Goal: Check status: Check status

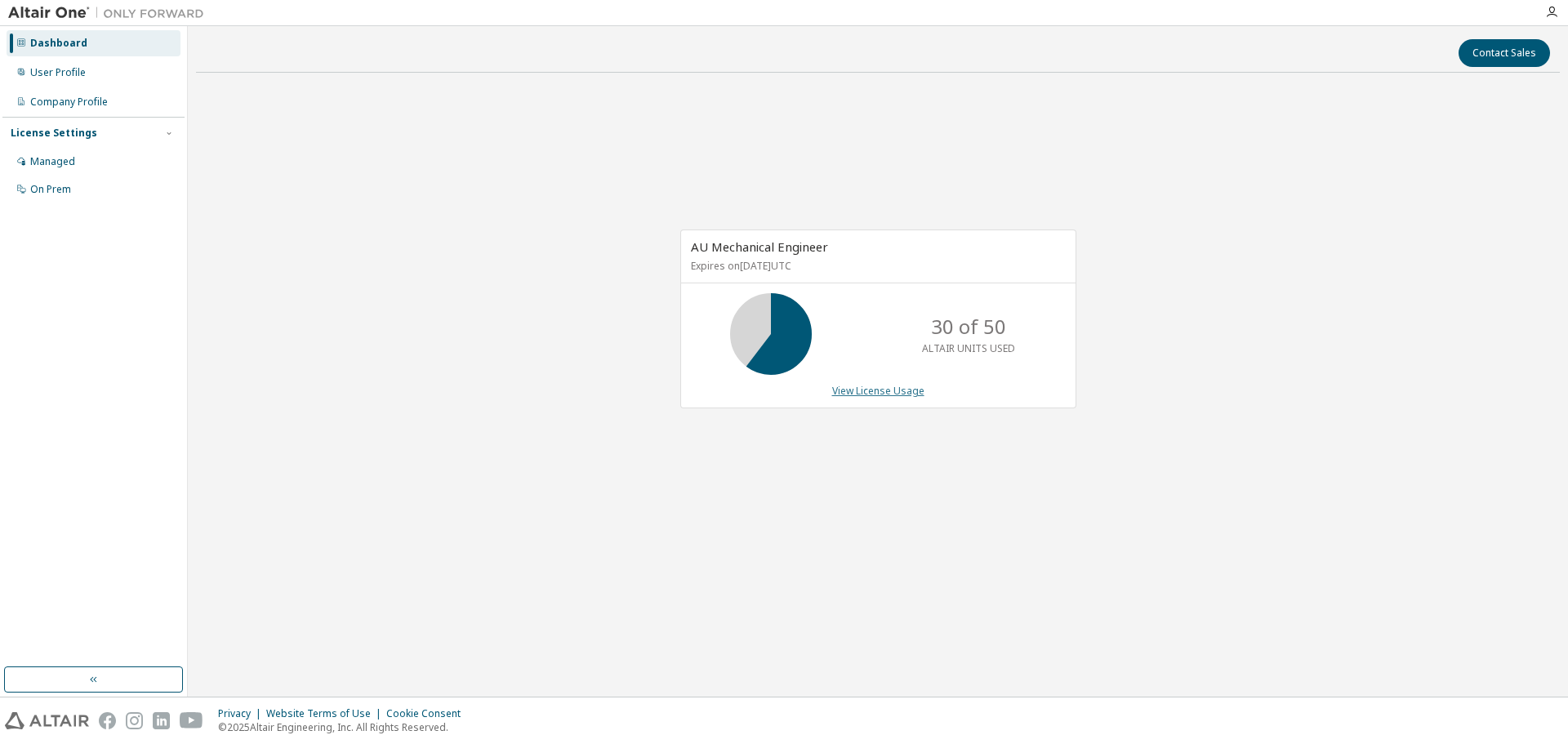
click at [897, 390] on link "View License Usage" at bounding box center [878, 391] width 92 height 14
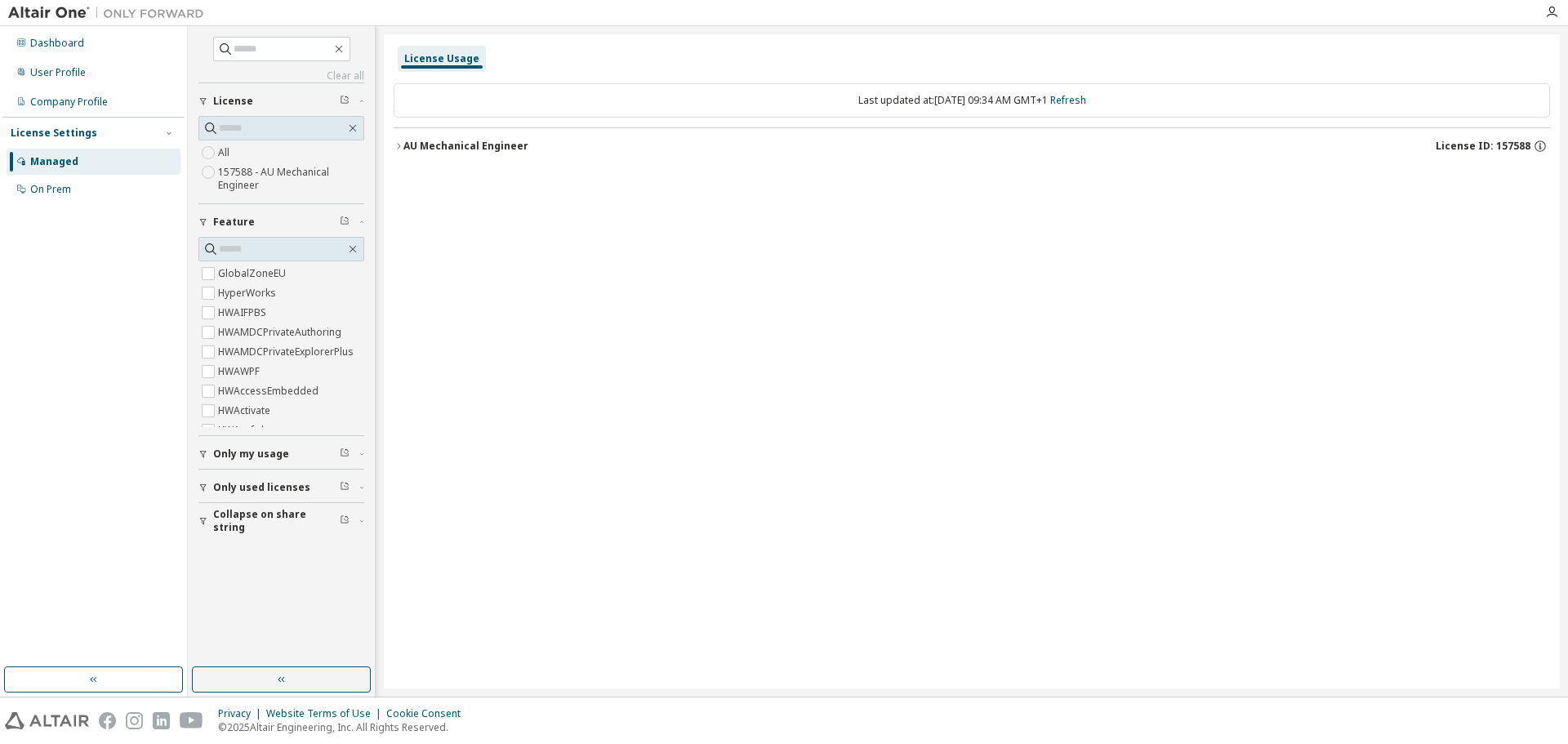
click at [264, 175] on label "157588 - AU Mechanical Engineer" at bounding box center [291, 178] width 146 height 32
drag, startPoint x: 417, startPoint y: 135, endPoint x: 393, endPoint y: 146, distance: 26.4
click at [417, 137] on button "AU Mechanical Engineer License ID: 157588" at bounding box center [972, 146] width 1157 height 36
click at [393, 146] on div "License Usage Last updated at: [DATE] 09:34 AM GMT+1 Refresh AU Mechanical Engi…" at bounding box center [972, 361] width 1176 height 655
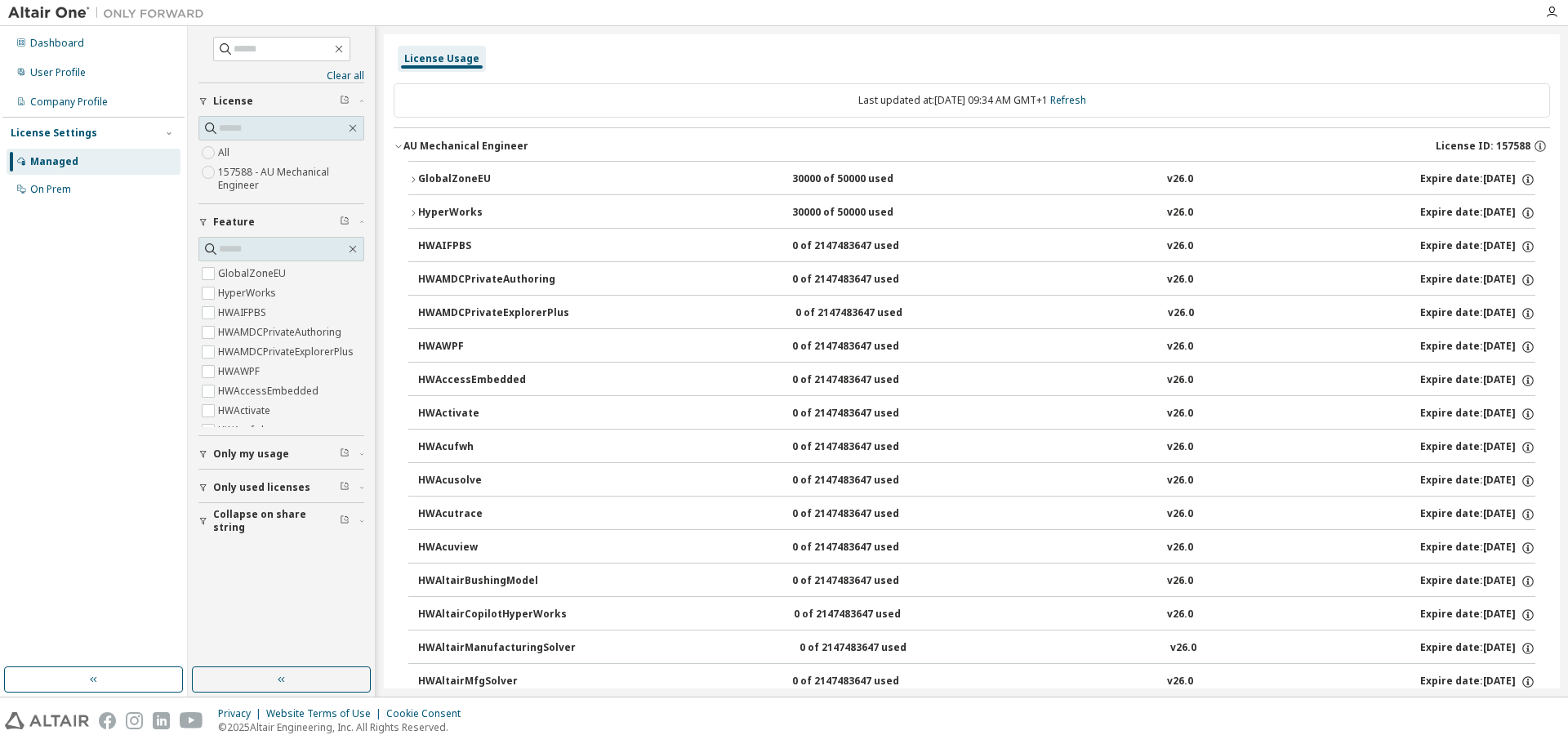
click at [843, 177] on div "30000 of 50000 used" at bounding box center [866, 180] width 147 height 15
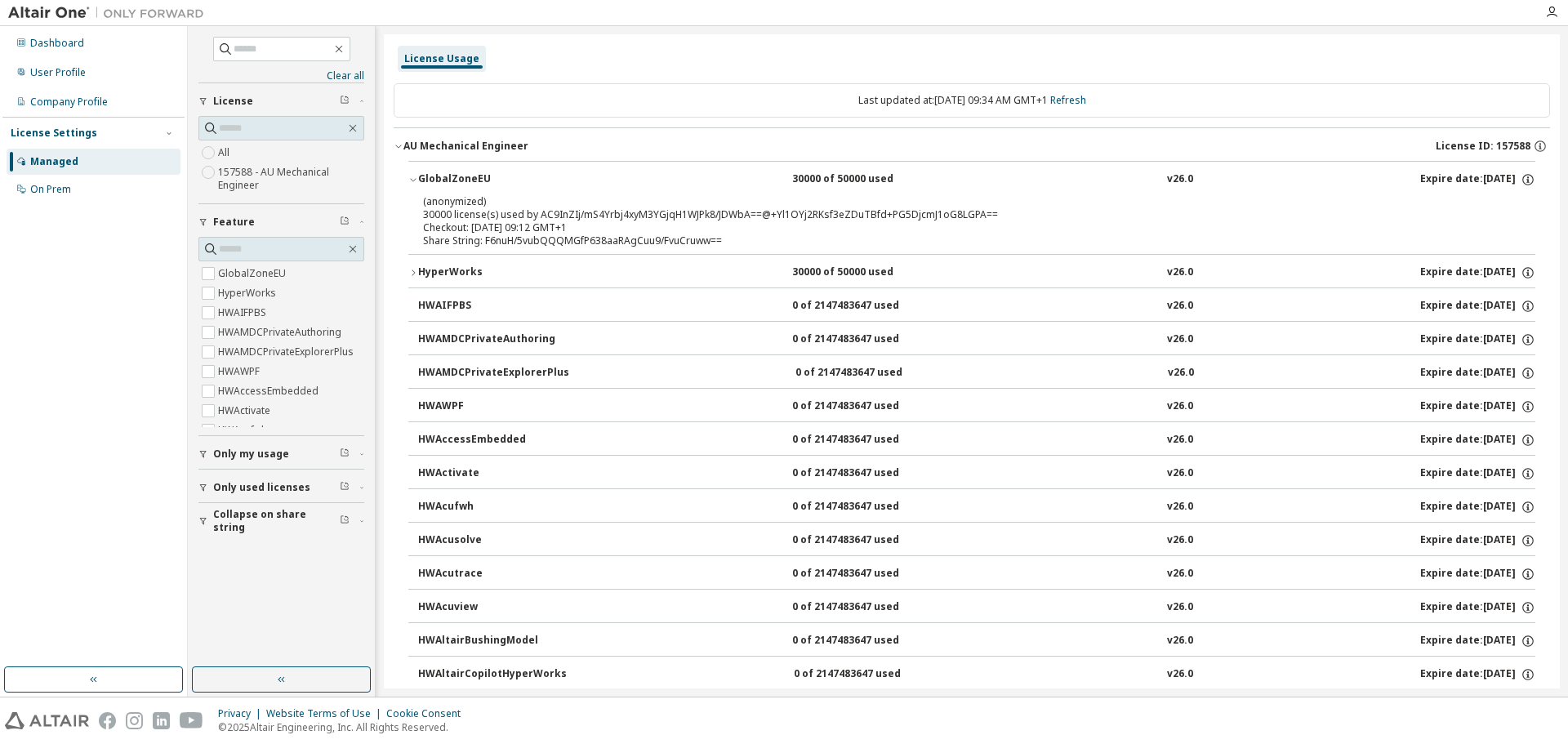
click at [802, 266] on div "30000 of 50000 used" at bounding box center [866, 273] width 147 height 15
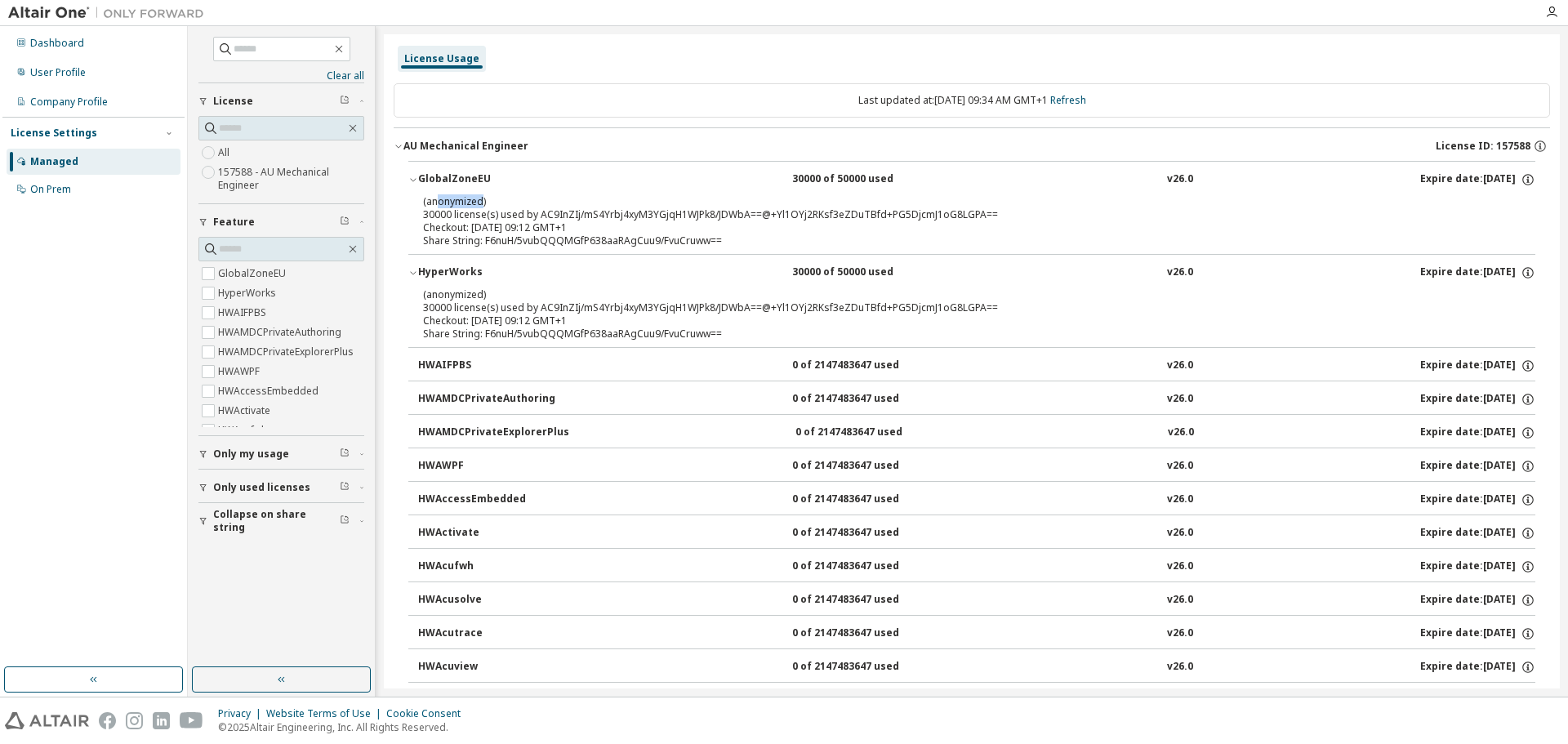
drag, startPoint x: 438, startPoint y: 199, endPoint x: 481, endPoint y: 197, distance: 43.0
click at [481, 197] on p "(anonymized)" at bounding box center [951, 202] width 1058 height 14
drag, startPoint x: 989, startPoint y: 213, endPoint x: 863, endPoint y: 224, distance: 126.5
click at [863, 226] on div "(anonymized) 30000 license(s) used by AC9InZIj/mS4Yrbj4xyM3YGjqH1WJPk8/JDWbA==@…" at bounding box center [951, 215] width 1058 height 40
click at [411, 178] on icon "button" at bounding box center [413, 179] width 10 height 10
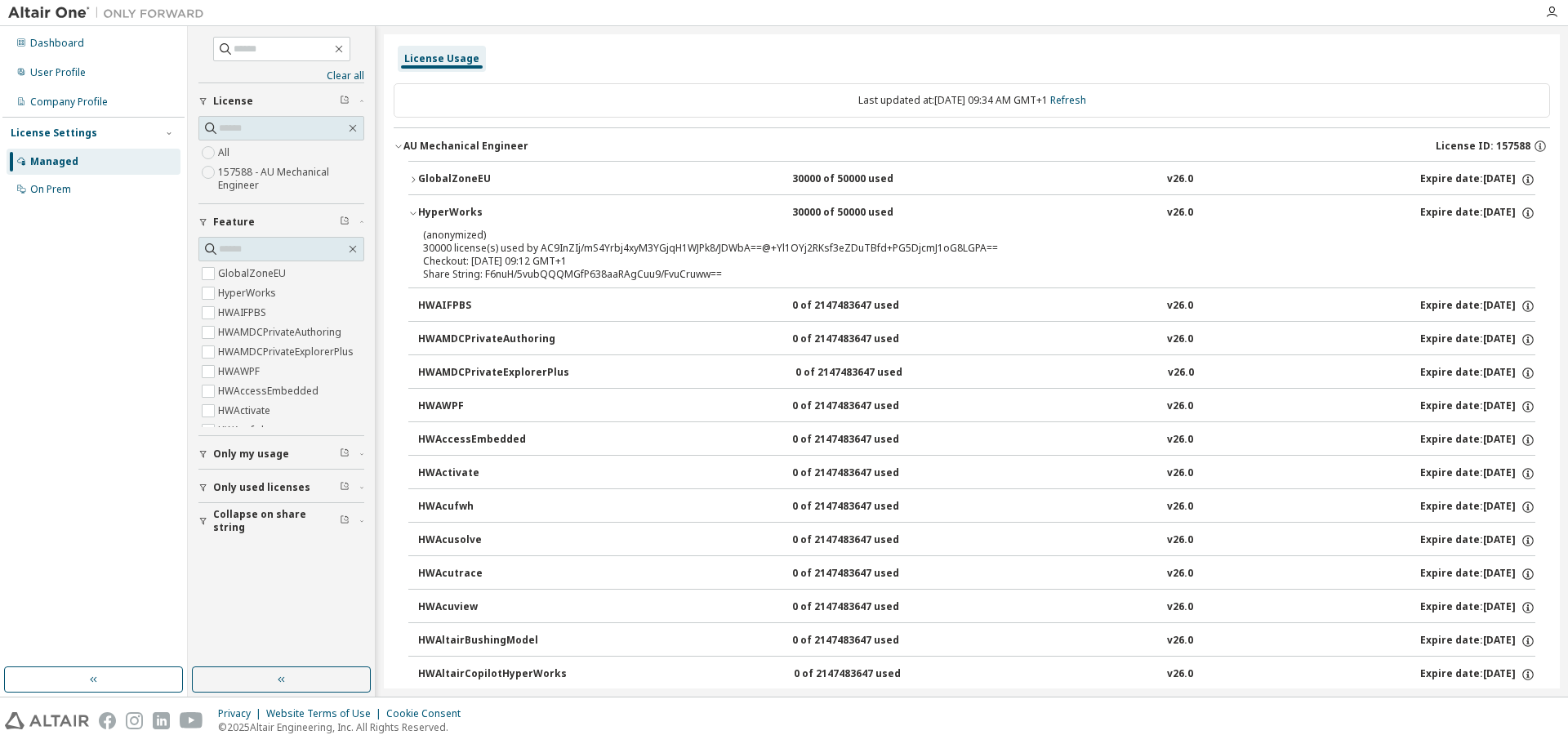
click at [417, 210] on icon "button" at bounding box center [413, 212] width 10 height 10
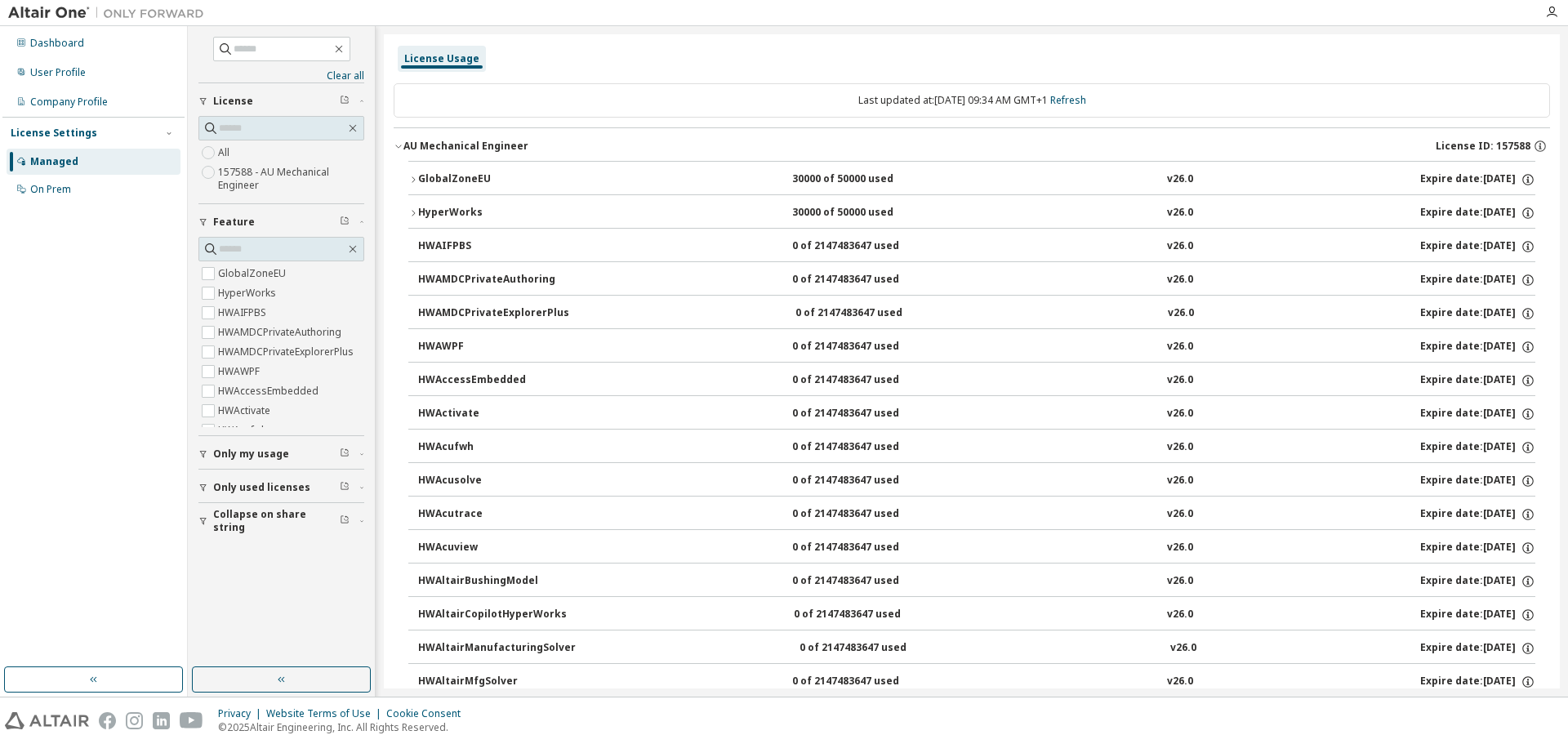
click at [873, 175] on div "30000 of 50000 used" at bounding box center [866, 180] width 147 height 15
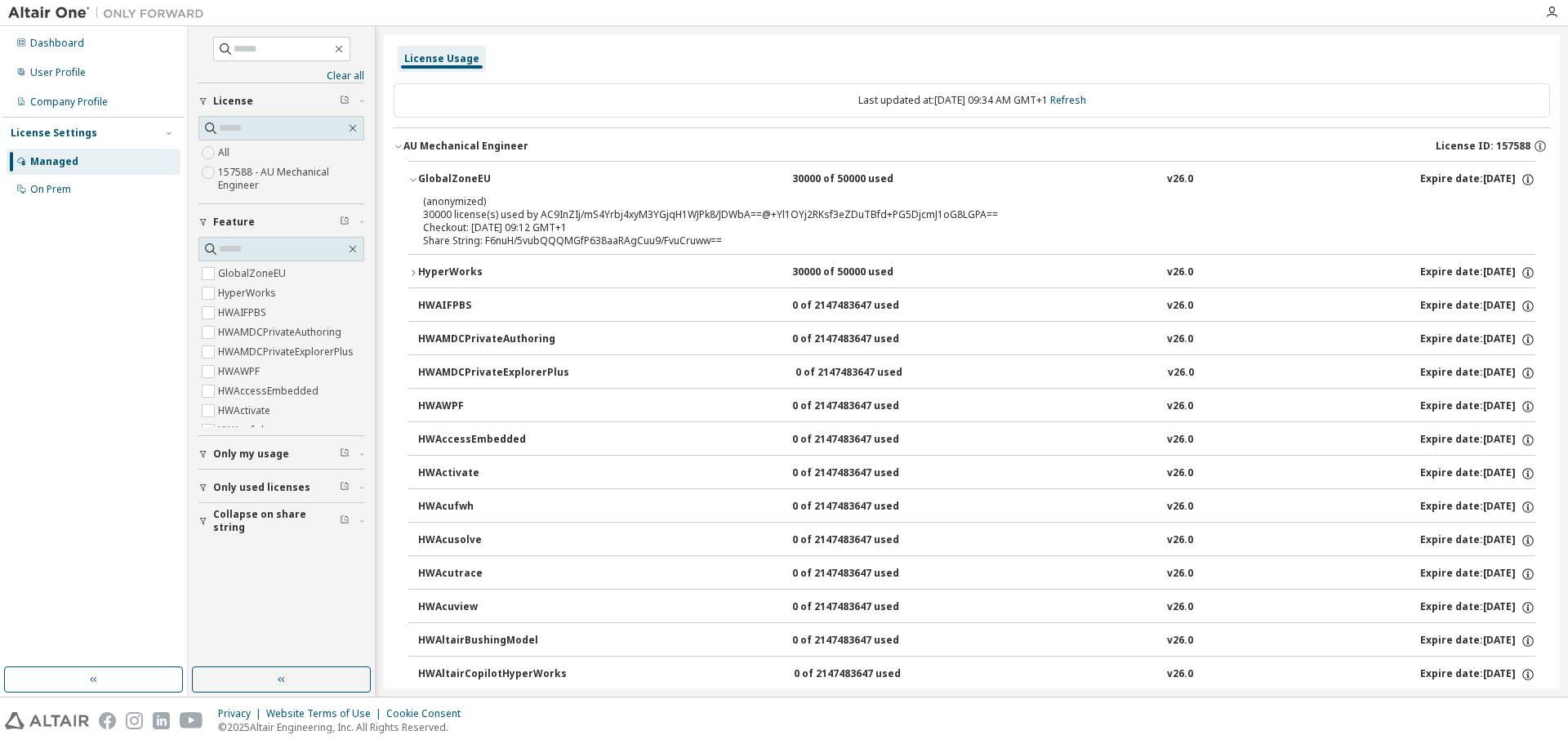
click at [633, 268] on div "HyperWorks 30000 of 50000 used v26.0 Expire date: [DATE]" at bounding box center [977, 273] width 1117 height 15
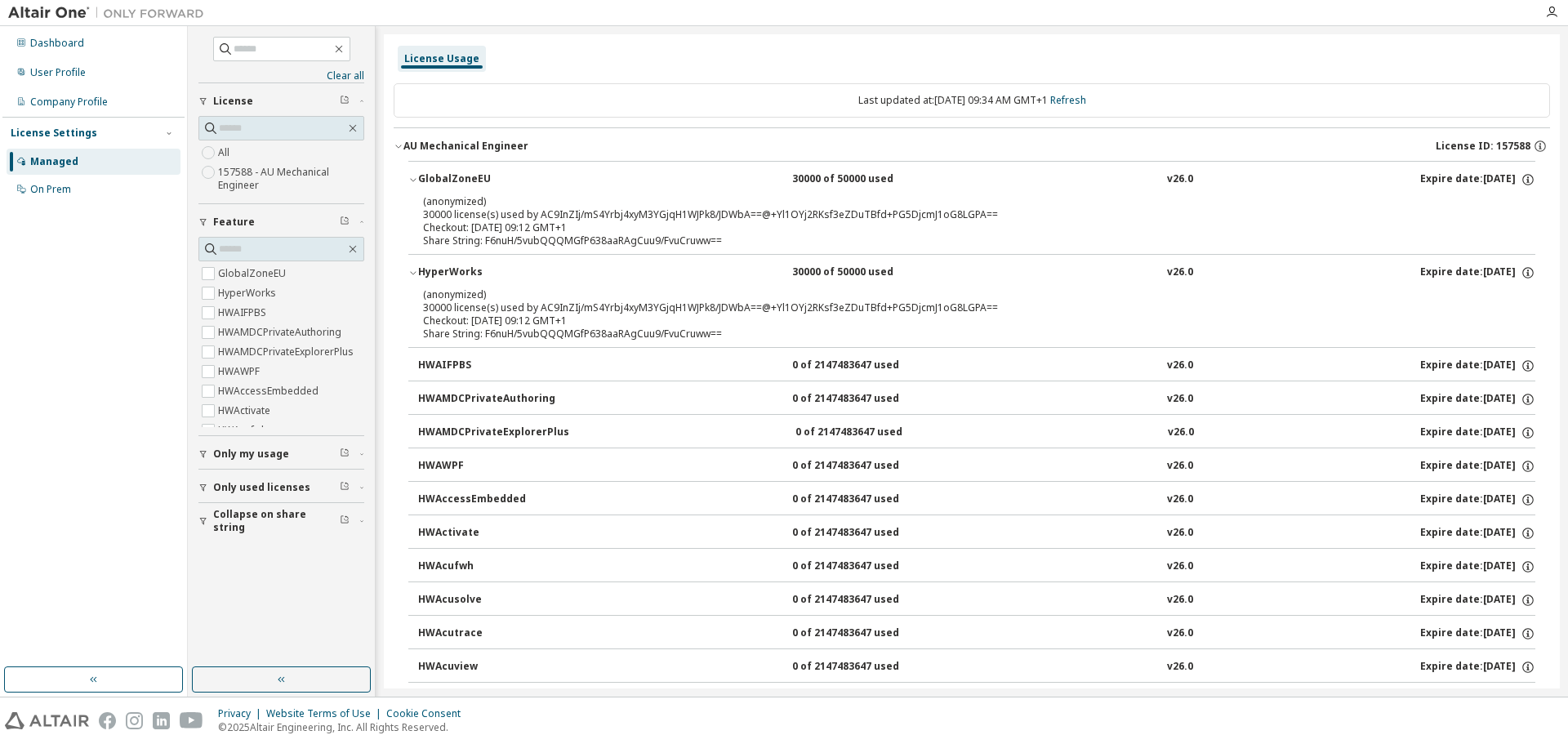
click at [545, 230] on div "Checkout: [DATE] 09:12 GMT+1" at bounding box center [951, 227] width 1058 height 13
click at [545, 232] on div "Checkout: [DATE] 09:12 GMT+1" at bounding box center [951, 227] width 1058 height 13
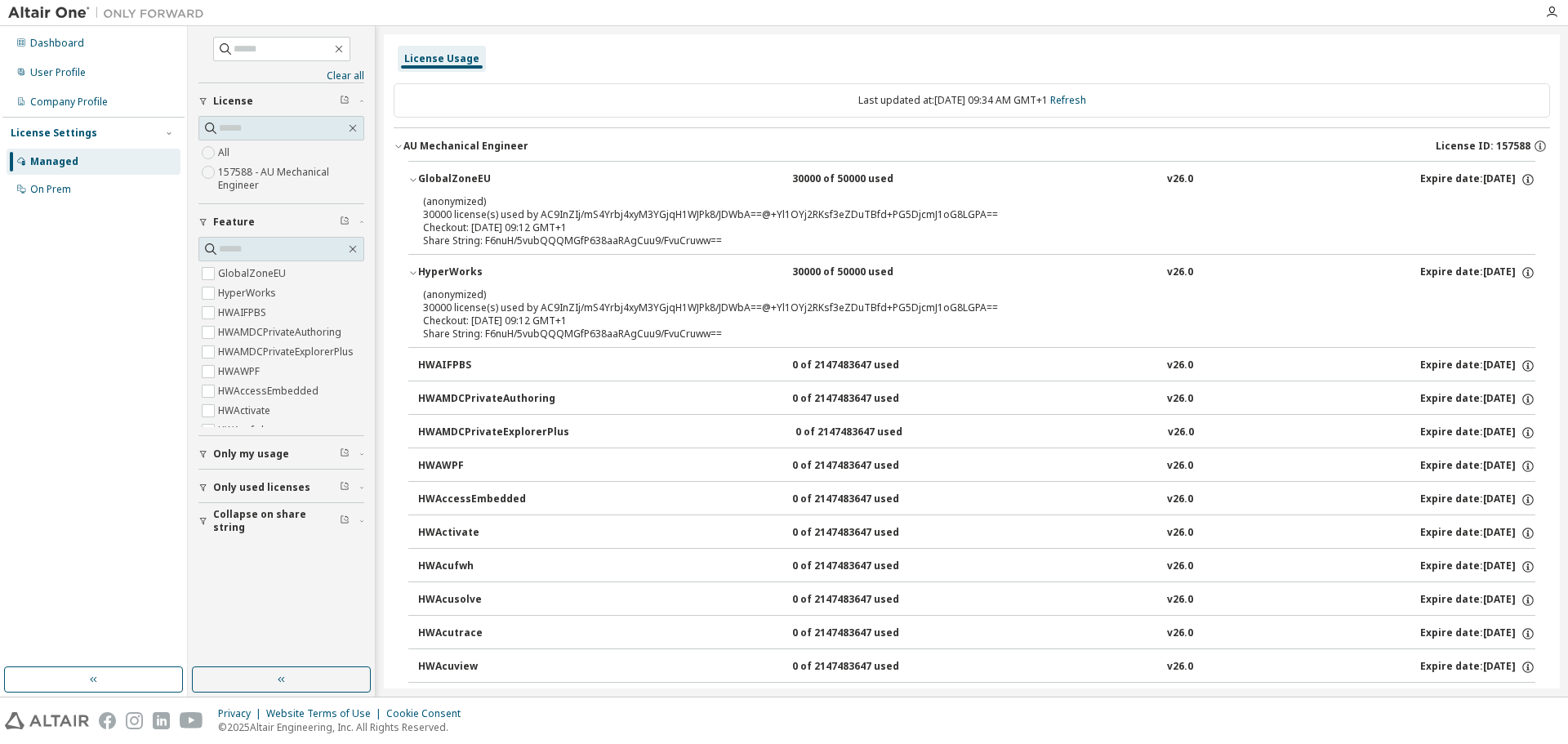
drag, startPoint x: 1313, startPoint y: 220, endPoint x: 1328, endPoint y: 215, distance: 15.8
click at [1314, 220] on div "(anonymized) 30000 license(s) used by AC9InZIj/mS4Yrbj4xyM3YGjqH1WJPk8/JDWbA==@…" at bounding box center [951, 208] width 1058 height 27
click at [282, 486] on span "Only used licenses" at bounding box center [261, 488] width 97 height 13
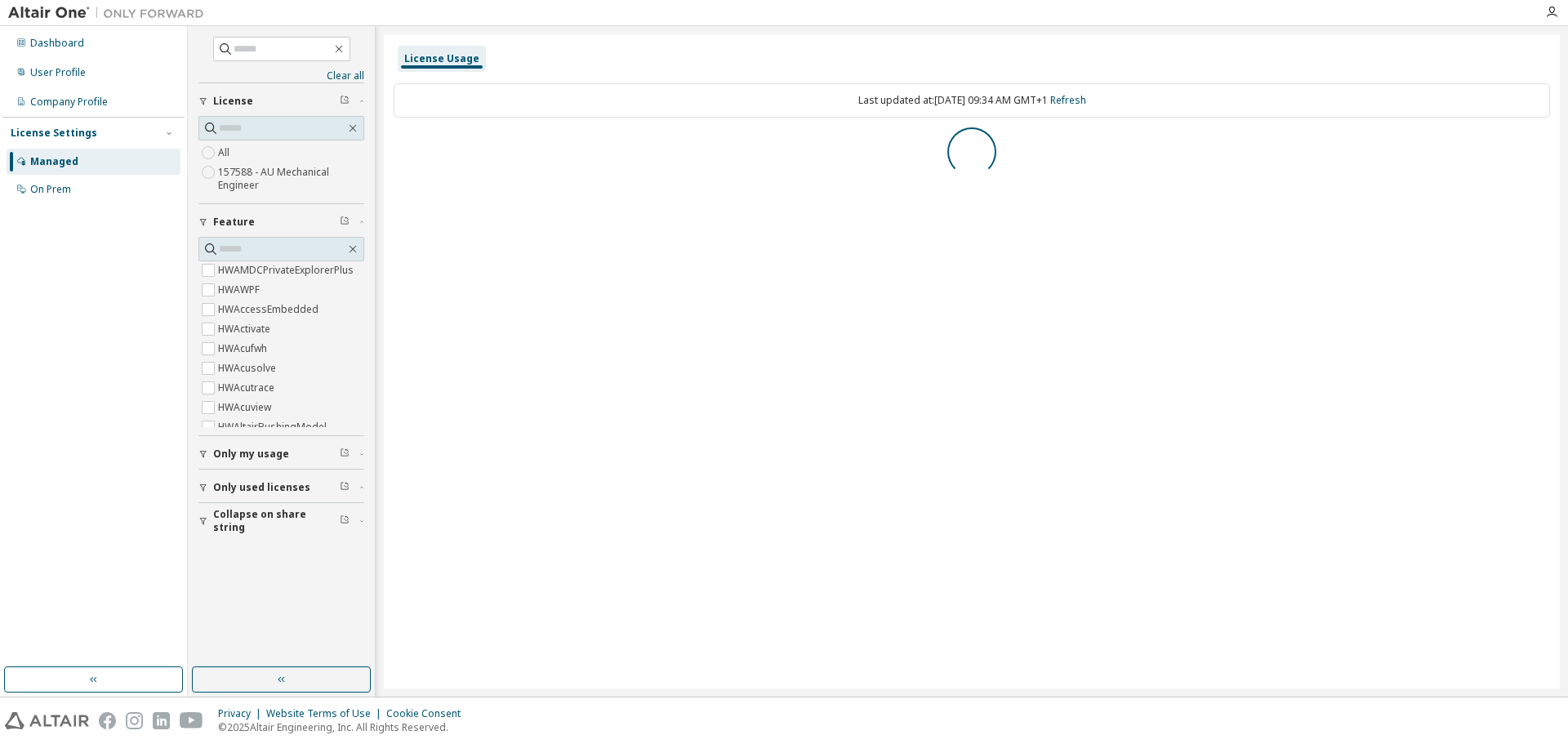
scroll to position [0, 0]
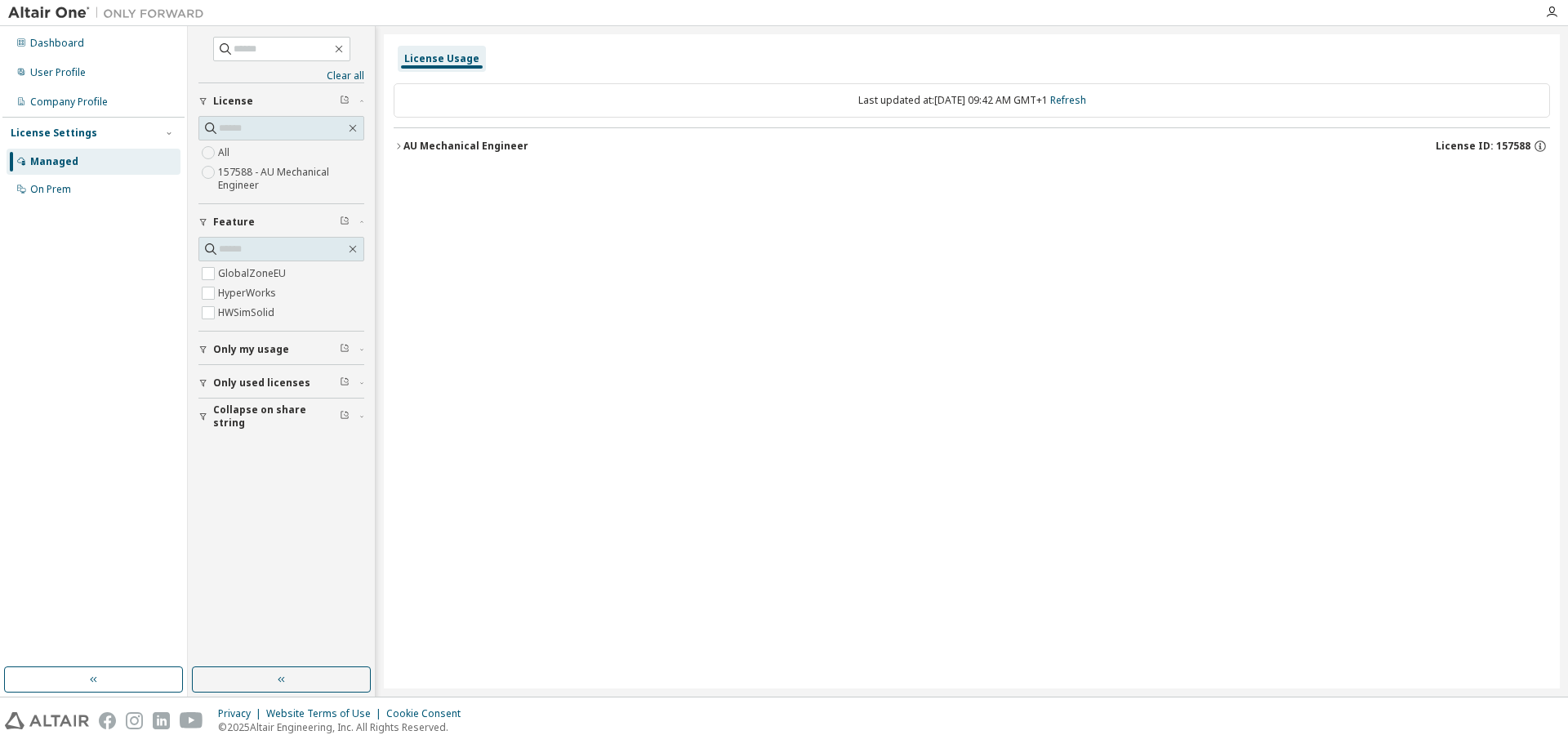
click at [448, 159] on button "AU Mechanical Engineer License ID: 157588" at bounding box center [972, 146] width 1157 height 36
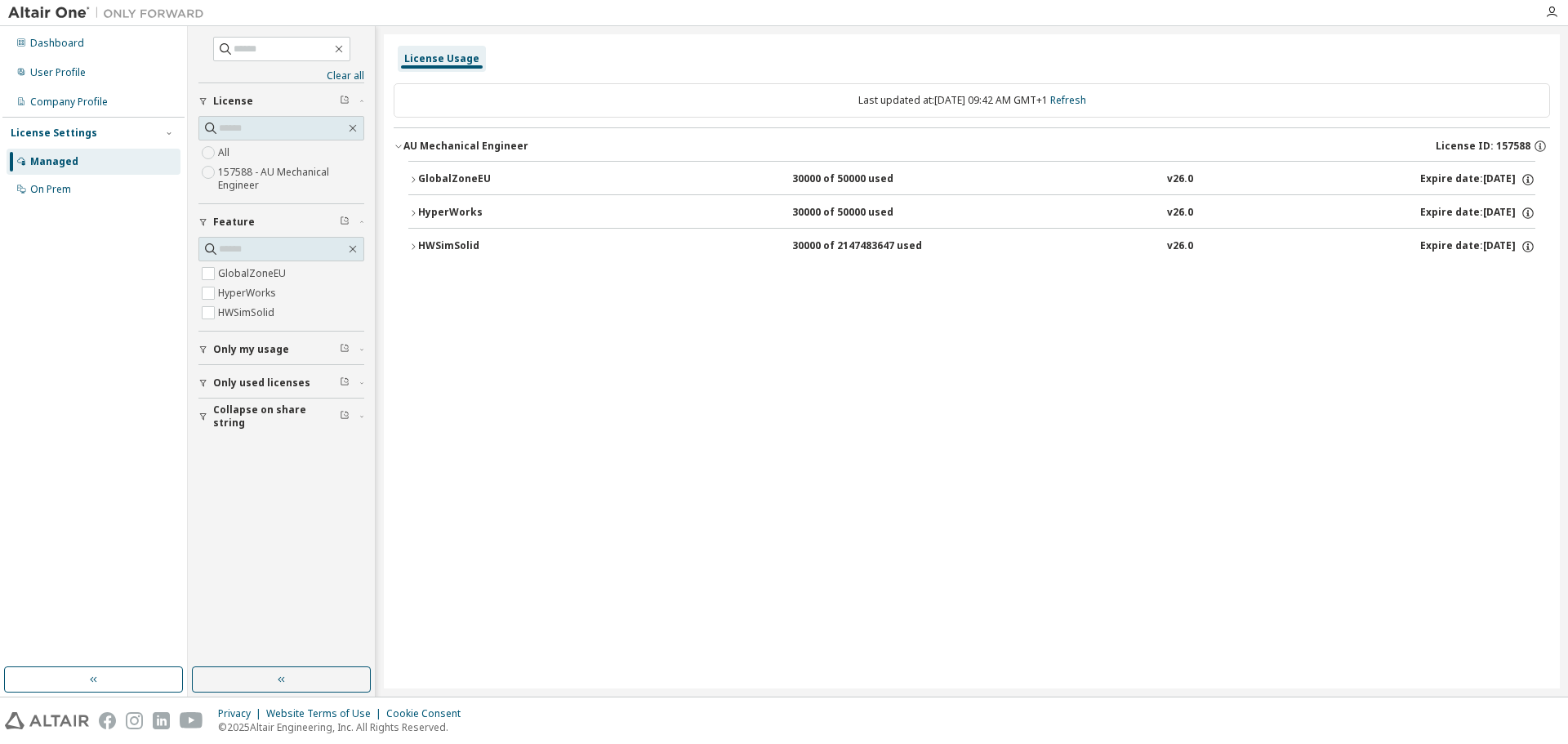
click at [450, 143] on div "AU Mechanical Engineer" at bounding box center [466, 146] width 125 height 13
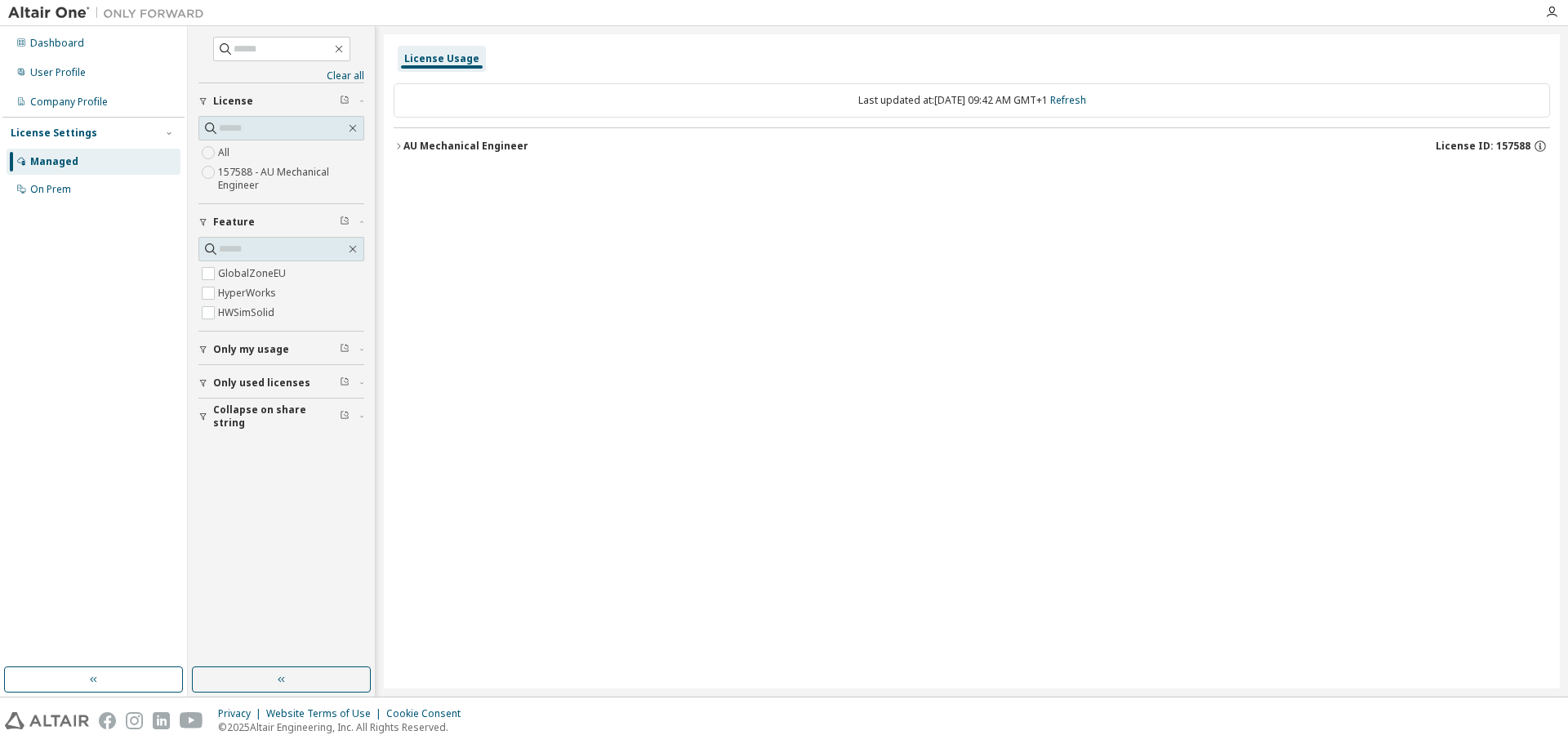
click at [450, 143] on div "AU Mechanical Engineer" at bounding box center [466, 146] width 125 height 13
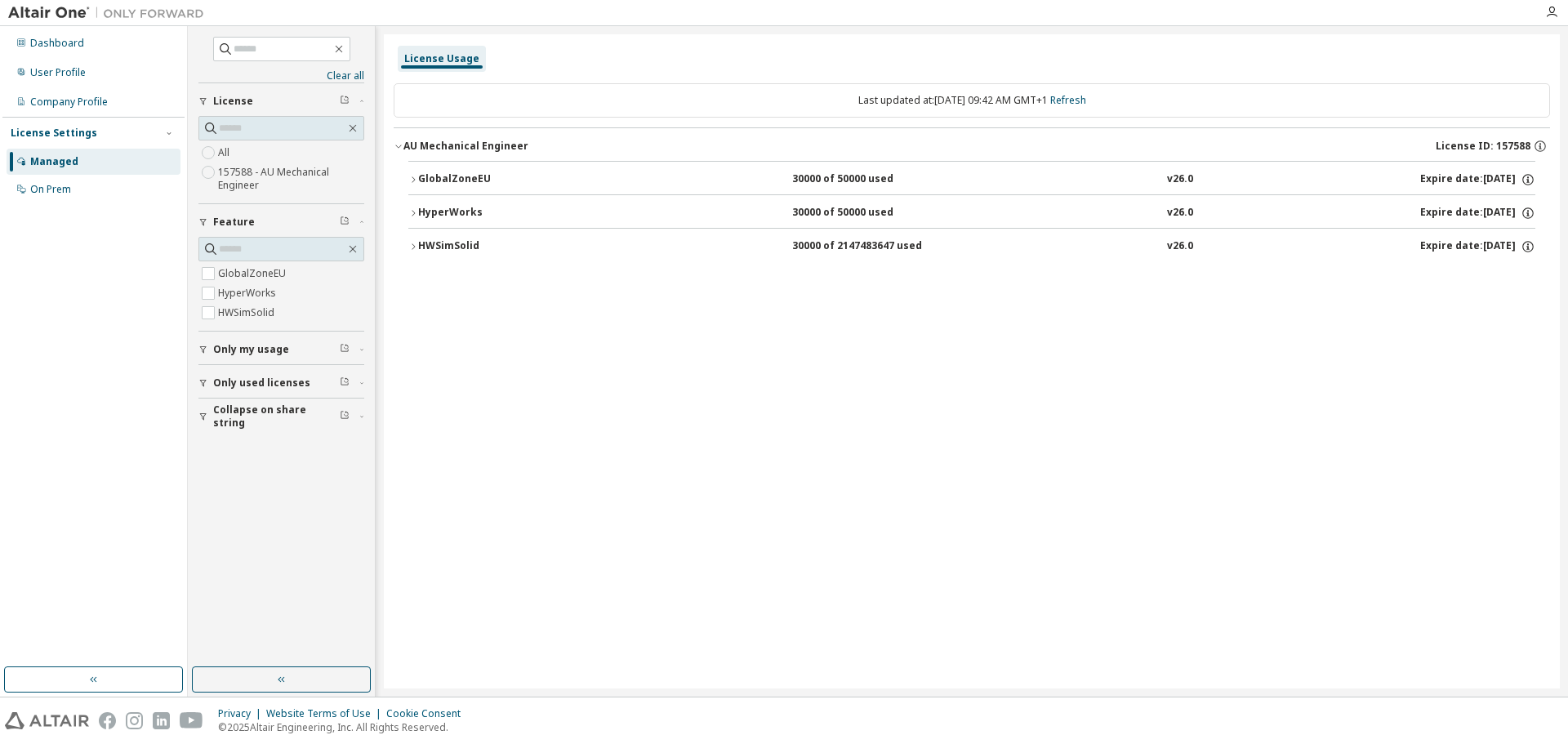
click at [512, 249] on div "HWSimSolid" at bounding box center [492, 247] width 147 height 15
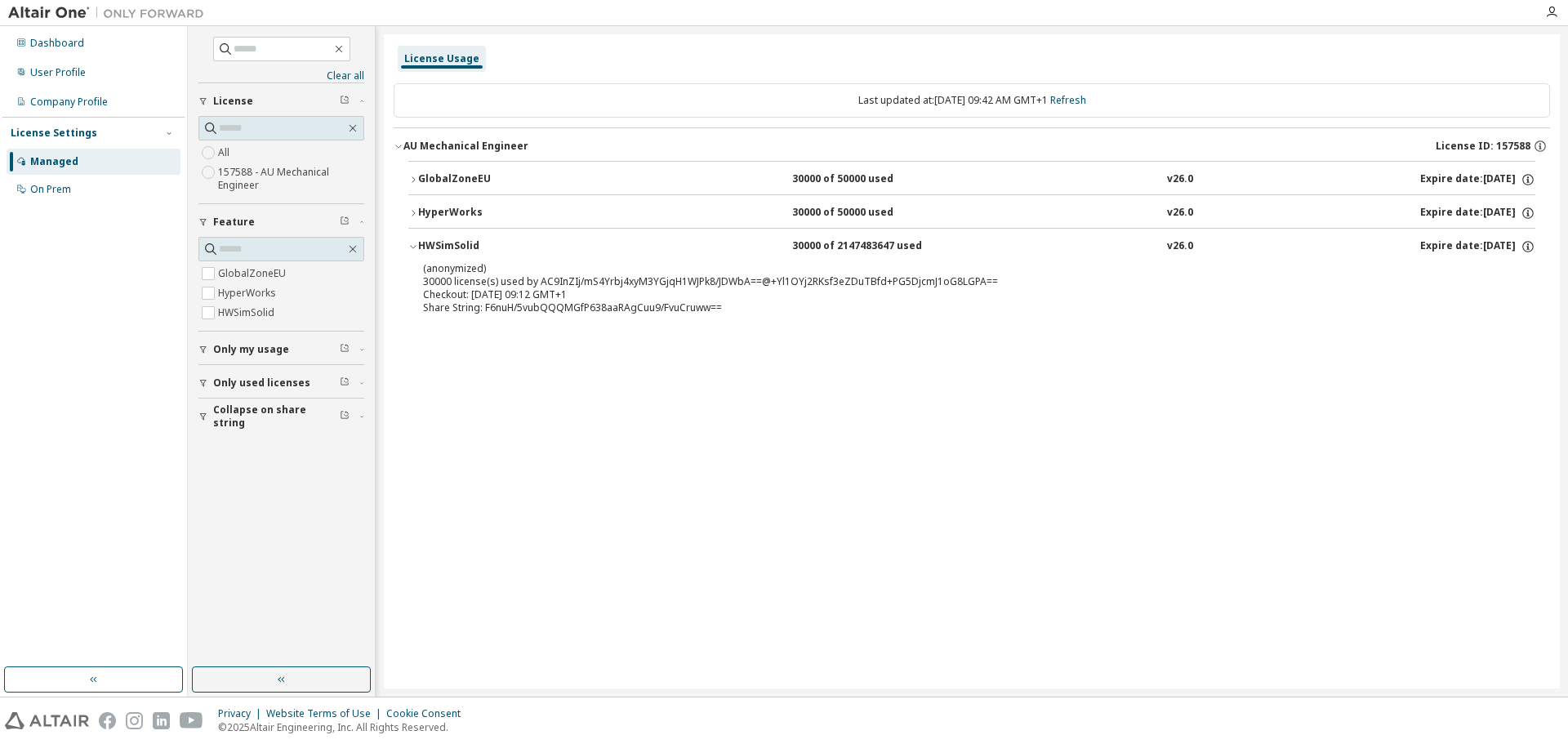
click at [474, 216] on div "HyperWorks" at bounding box center [492, 213] width 147 height 15
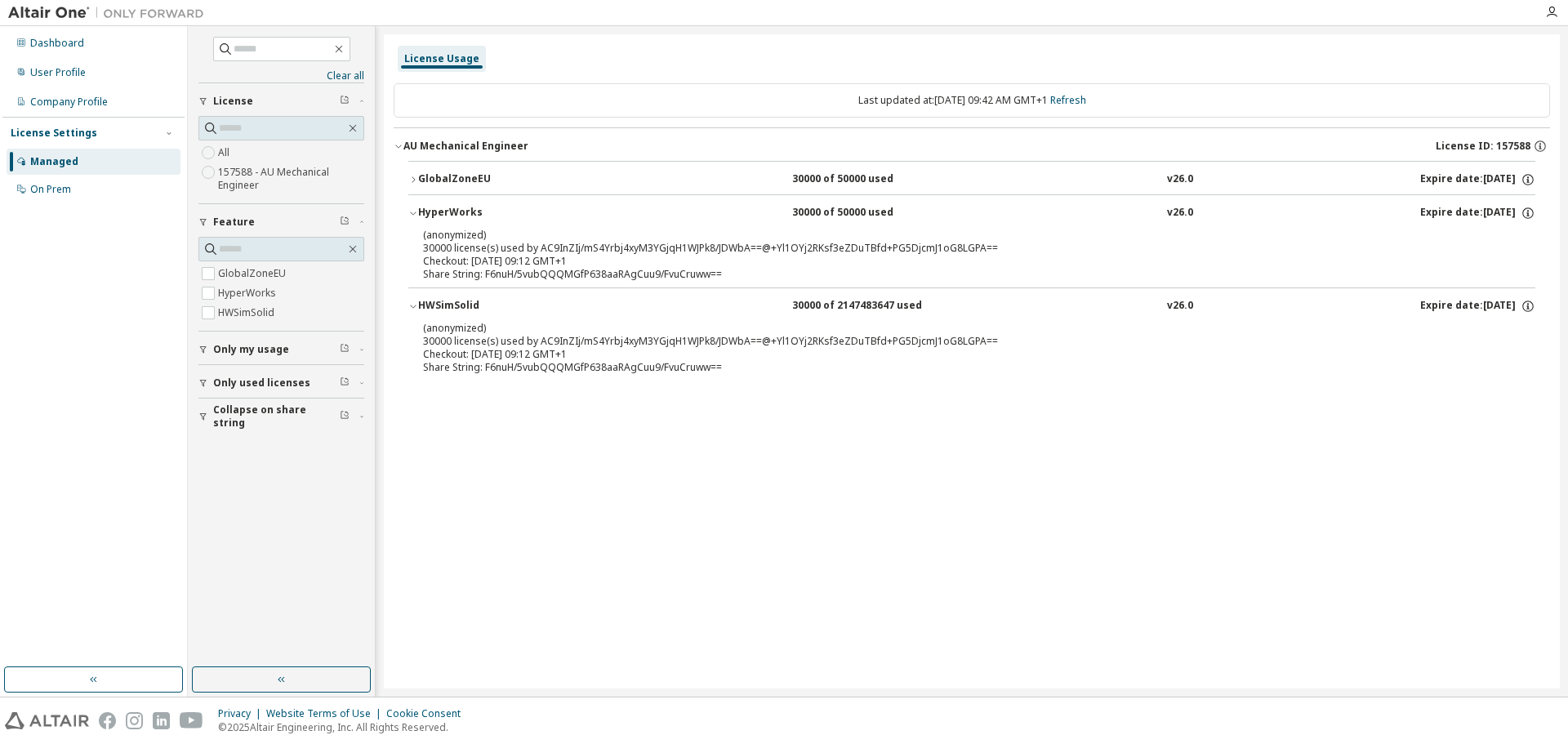
click at [465, 178] on div "GlobalZoneEU" at bounding box center [492, 180] width 147 height 15
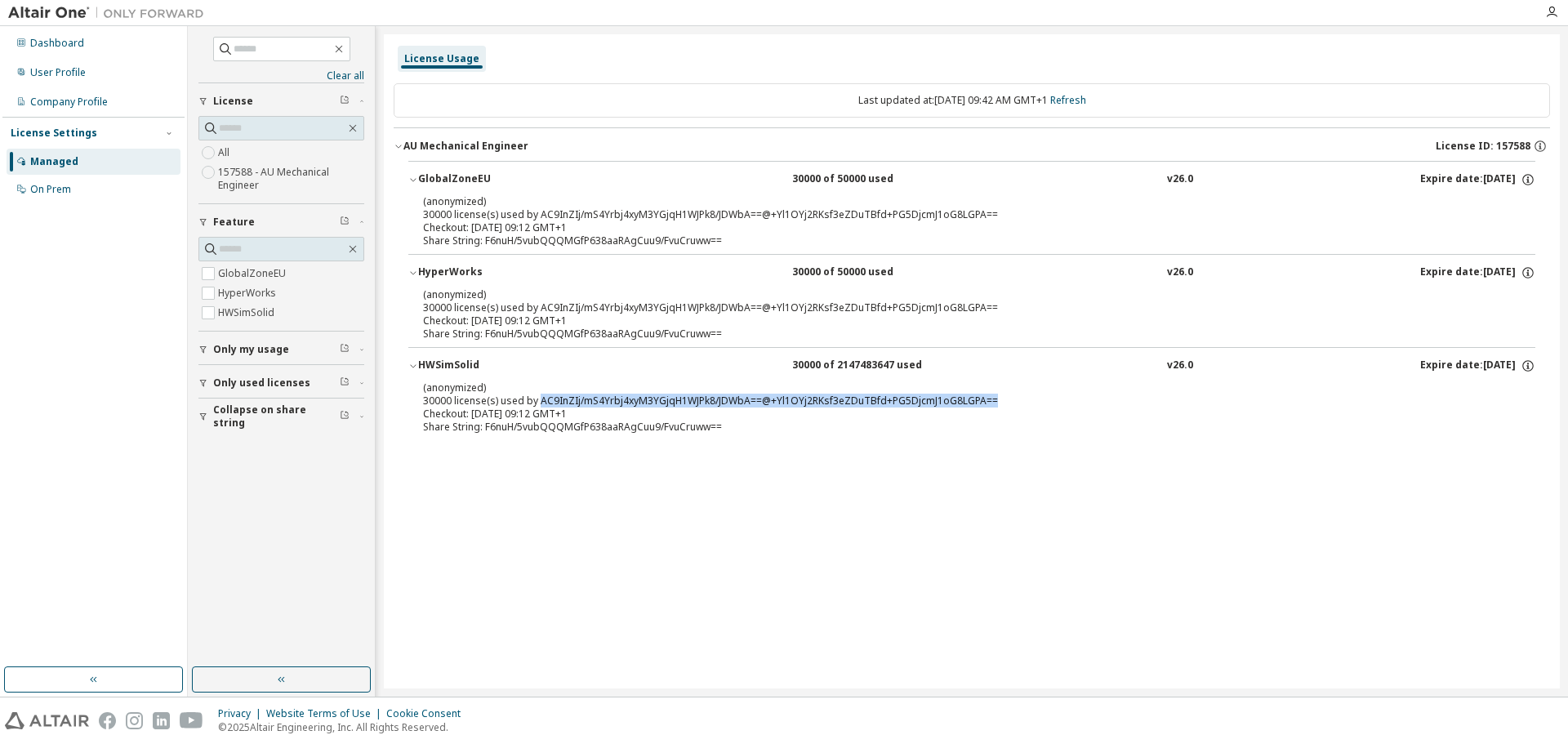
drag, startPoint x: 537, startPoint y: 400, endPoint x: 994, endPoint y: 398, distance: 457.0
click at [994, 398] on div "(anonymized) 30000 license(s) used by AC9InZIj/mS4Yrbj4xyM3YGjqH1WJPk8/JDWbA==@…" at bounding box center [951, 394] width 1058 height 27
click at [902, 531] on div "License Usage Last updated at: [DATE] 09:42 AM GMT+1 Refresh AU Mechanical Engi…" at bounding box center [972, 361] width 1176 height 655
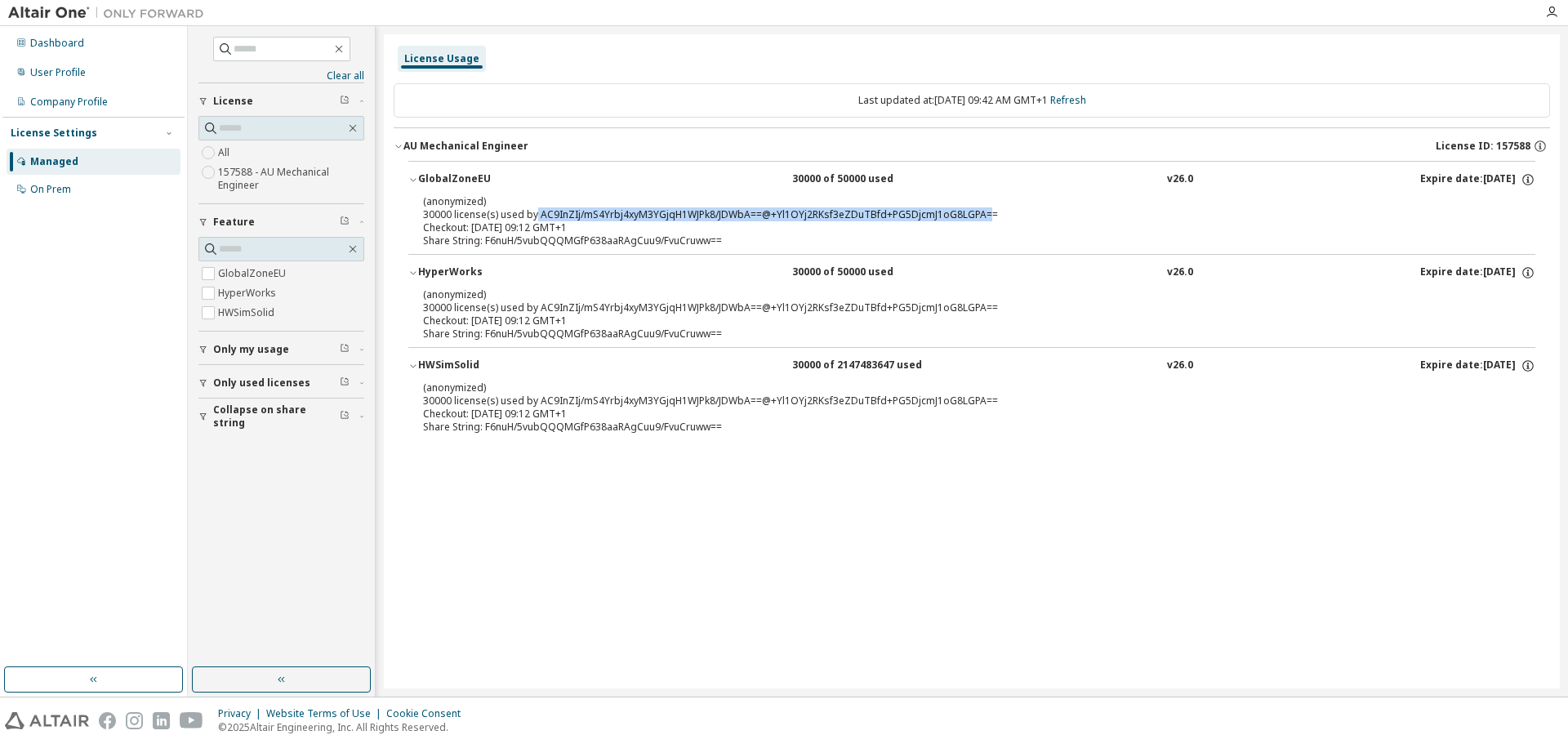
drag, startPoint x: 531, startPoint y: 210, endPoint x: 980, endPoint y: 211, distance: 449.0
click at [980, 211] on div "(anonymized) 30000 license(s) used by AC9InZIj/mS4Yrbj4xyM3YGjqH1WJPk8/JDWbA==@…" at bounding box center [951, 208] width 1058 height 27
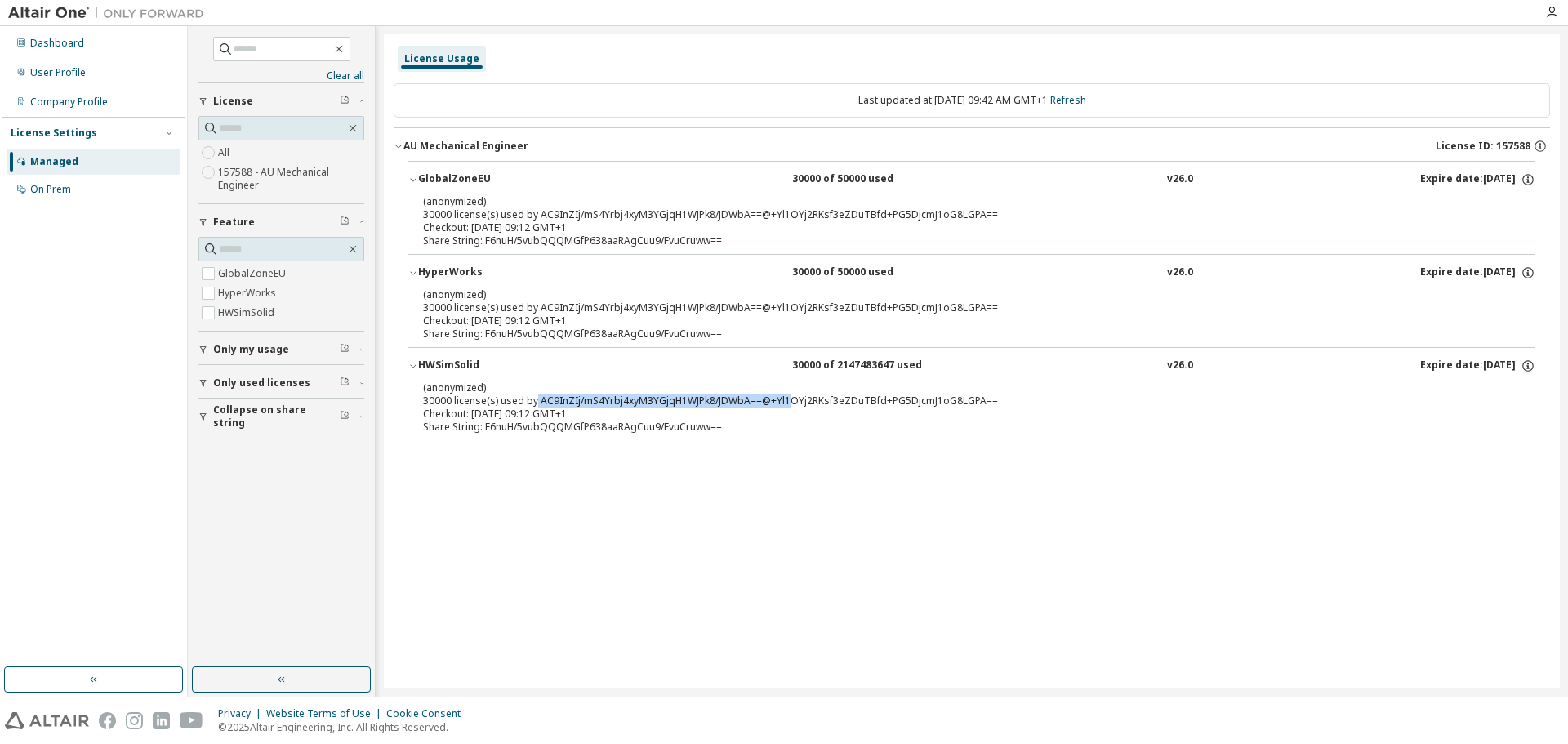
drag, startPoint x: 535, startPoint y: 398, endPoint x: 755, endPoint y: 383, distance: 220.5
click at [783, 397] on div "(anonymized) 30000 license(s) used by AC9InZIj/mS4Yrbj4xyM3YGjqH1WJPk8/JDWbA==@…" at bounding box center [951, 394] width 1058 height 27
click at [1083, 98] on link "Refresh" at bounding box center [1068, 100] width 36 height 14
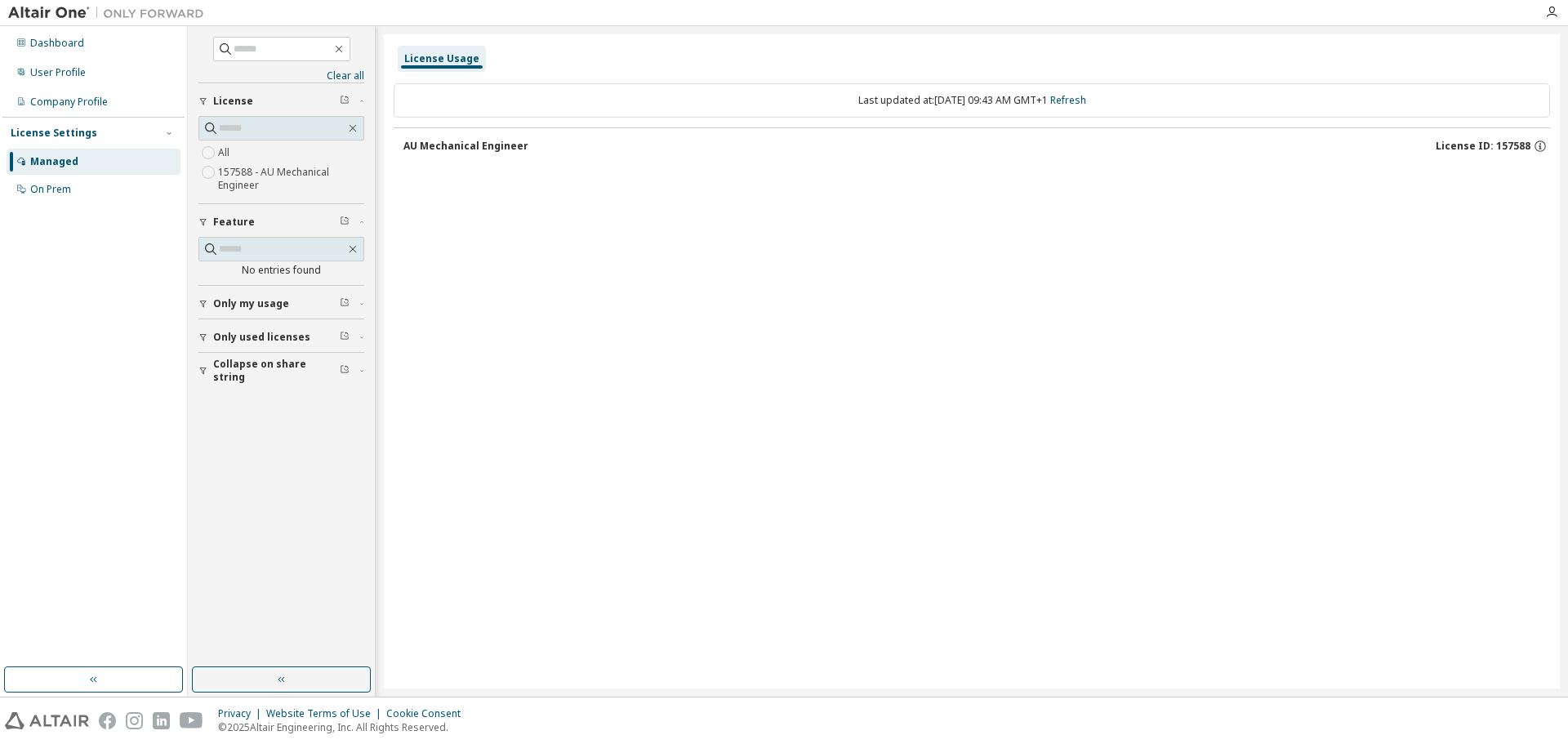
click at [473, 152] on div "AU Mechanical Engineer" at bounding box center [466, 146] width 125 height 13
click at [1110, 95] on div "Last updated at: [DATE] 09:43 AM GMT+1 Refresh" at bounding box center [972, 100] width 1157 height 34
click at [1080, 103] on link "Refresh" at bounding box center [1068, 100] width 36 height 14
click at [259, 305] on span "Only my usage" at bounding box center [251, 304] width 76 height 13
click at [223, 386] on span "Only used licenses" at bounding box center [261, 384] width 97 height 13
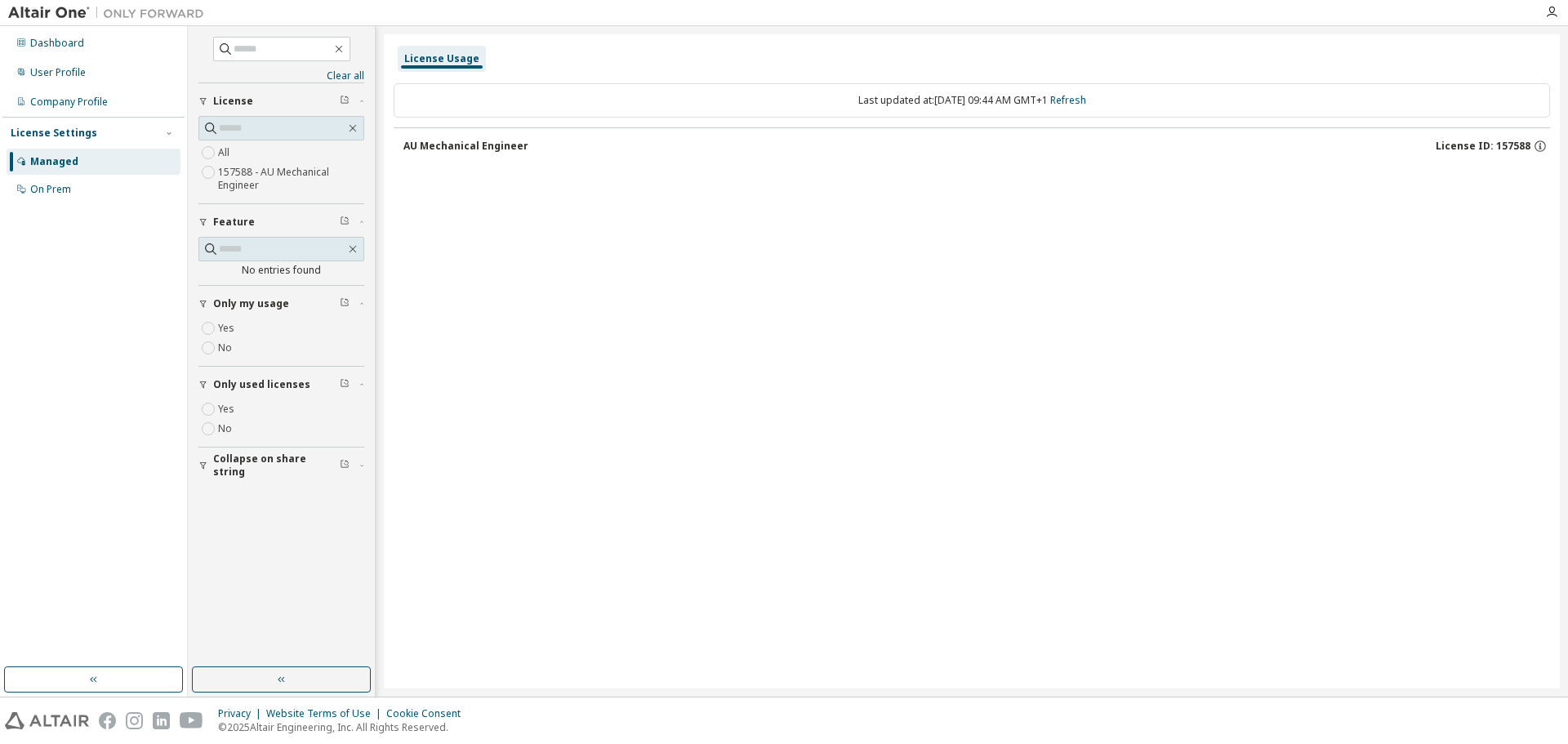
click at [431, 147] on div "AU Mechanical Engineer" at bounding box center [466, 146] width 125 height 13
click at [1087, 105] on link "Refresh" at bounding box center [1068, 100] width 36 height 14
click at [260, 338] on span "Only used licenses" at bounding box center [261, 337] width 97 height 13
click at [1087, 104] on link "Refresh" at bounding box center [1068, 100] width 36 height 14
click at [1085, 98] on link "Refresh" at bounding box center [1068, 100] width 36 height 14
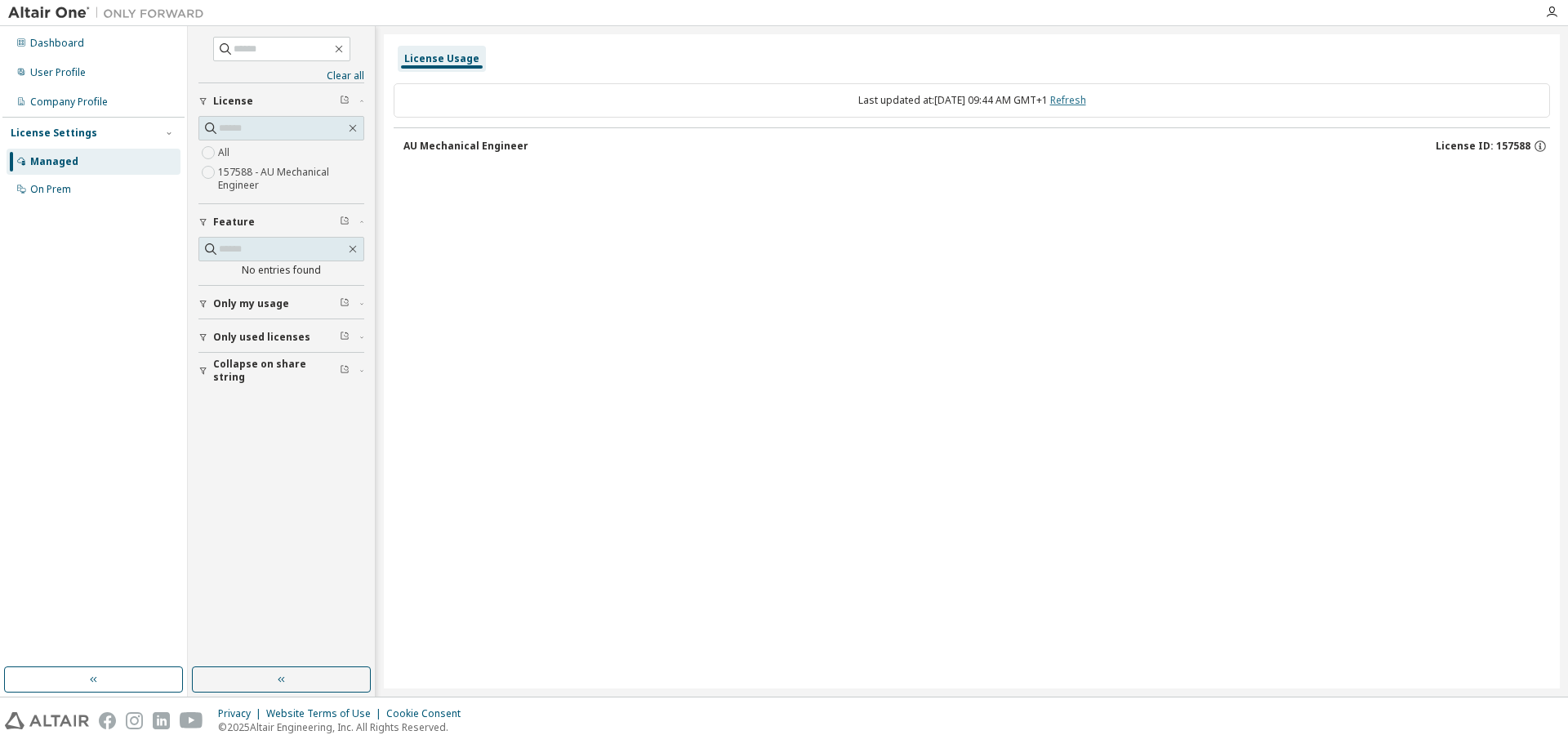
click at [1084, 97] on link "Refresh" at bounding box center [1068, 100] width 36 height 14
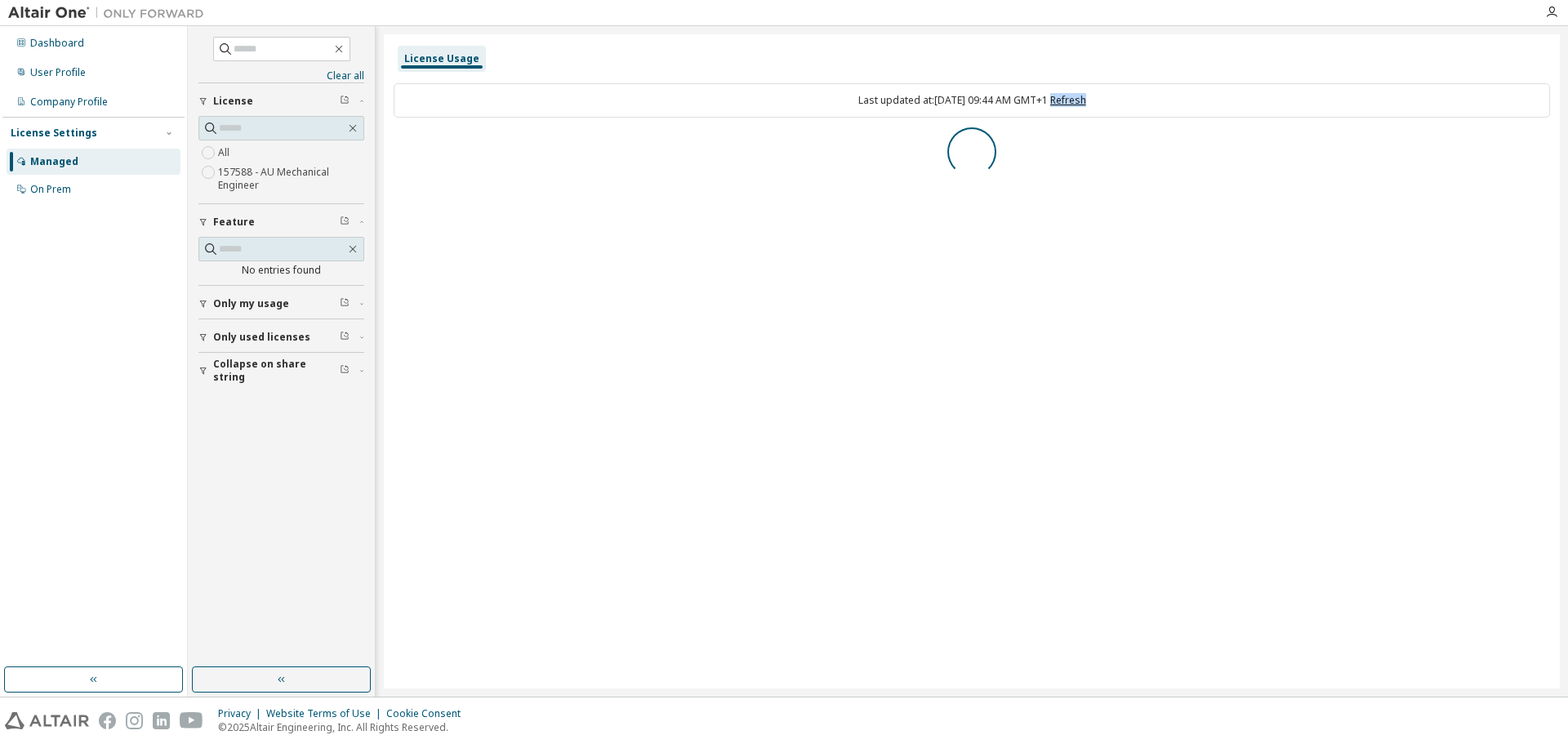
click at [1084, 97] on link "Refresh" at bounding box center [1068, 100] width 36 height 14
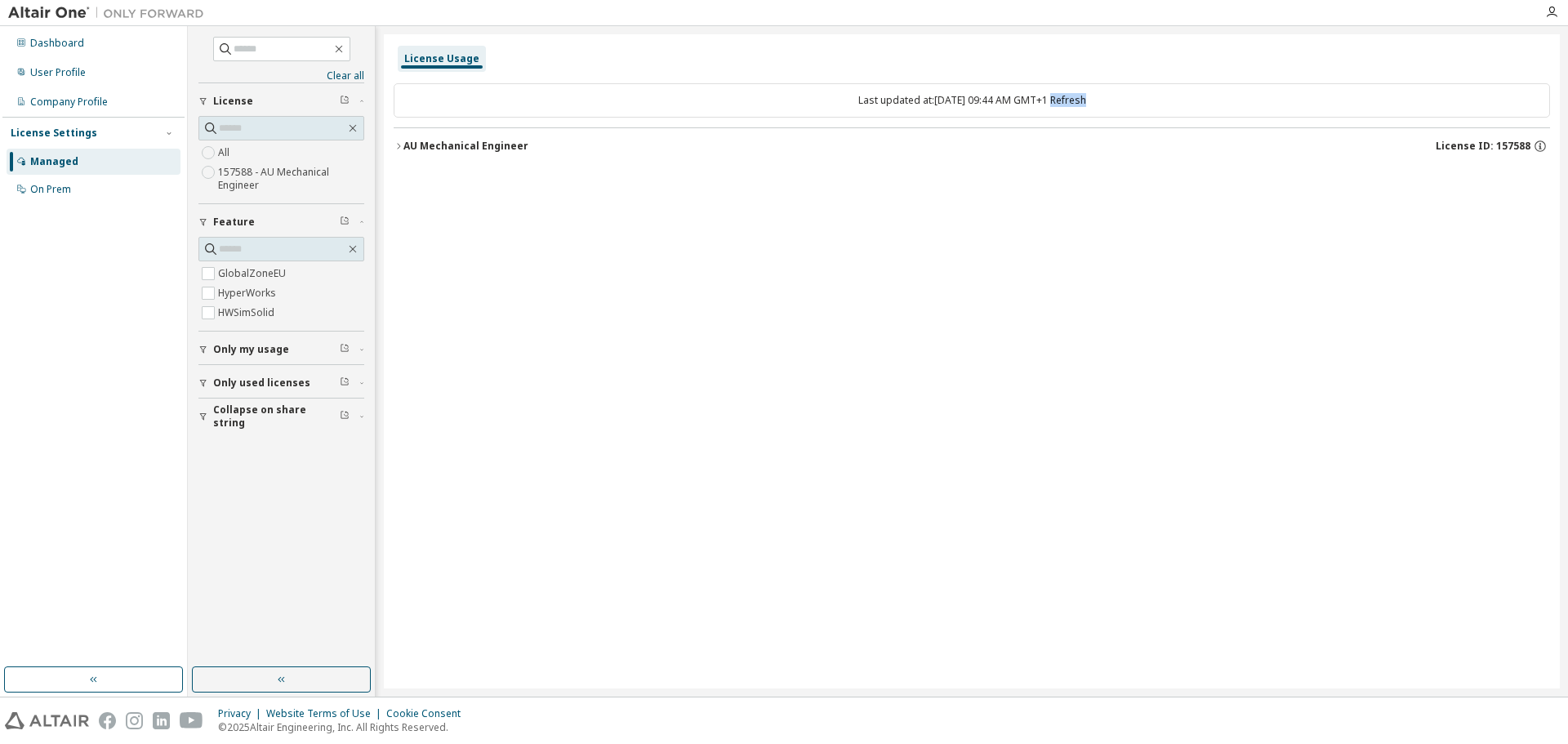
click at [442, 160] on button "AU Mechanical Engineer License ID: 157588" at bounding box center [972, 146] width 1157 height 36
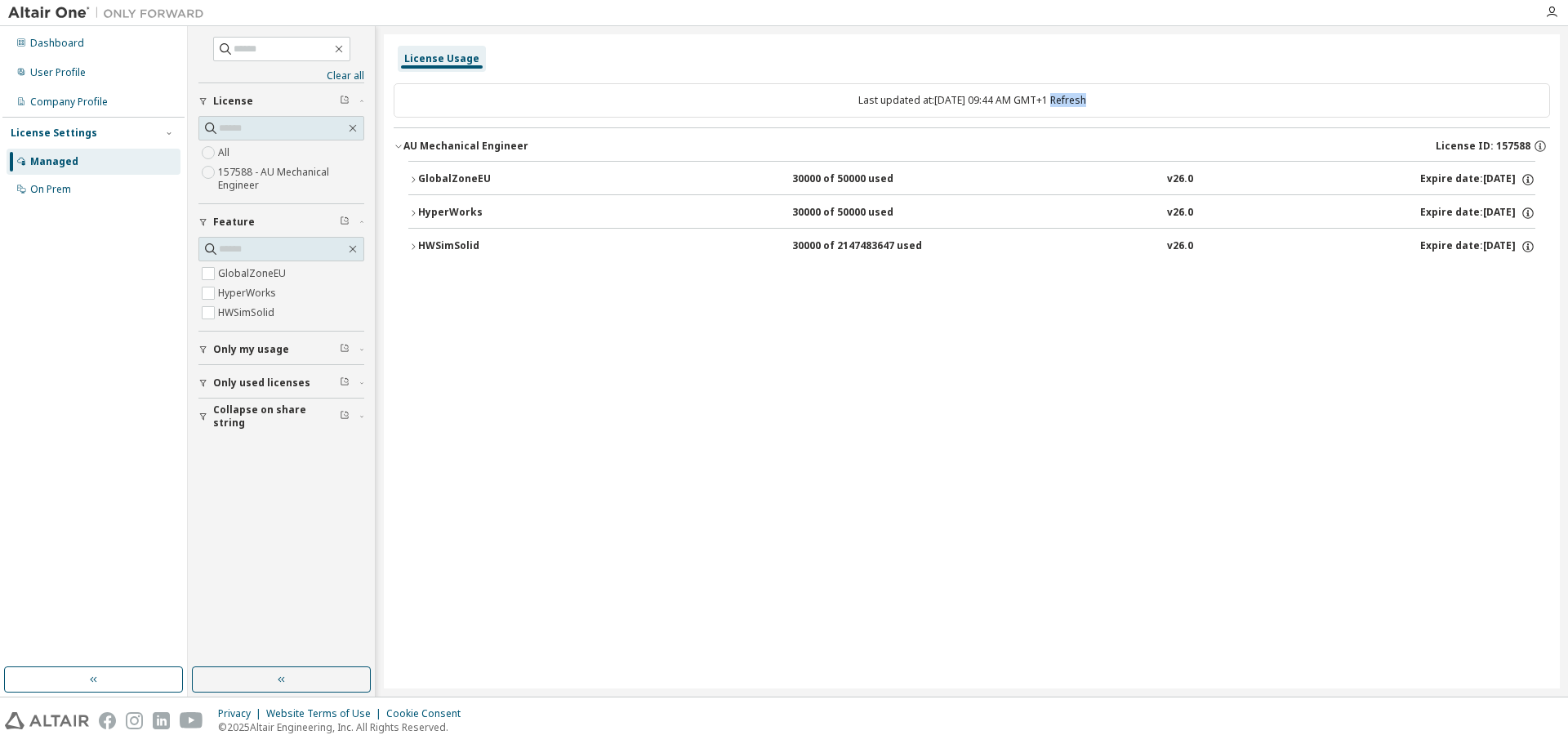
click at [441, 143] on div "AU Mechanical Engineer" at bounding box center [466, 146] width 125 height 13
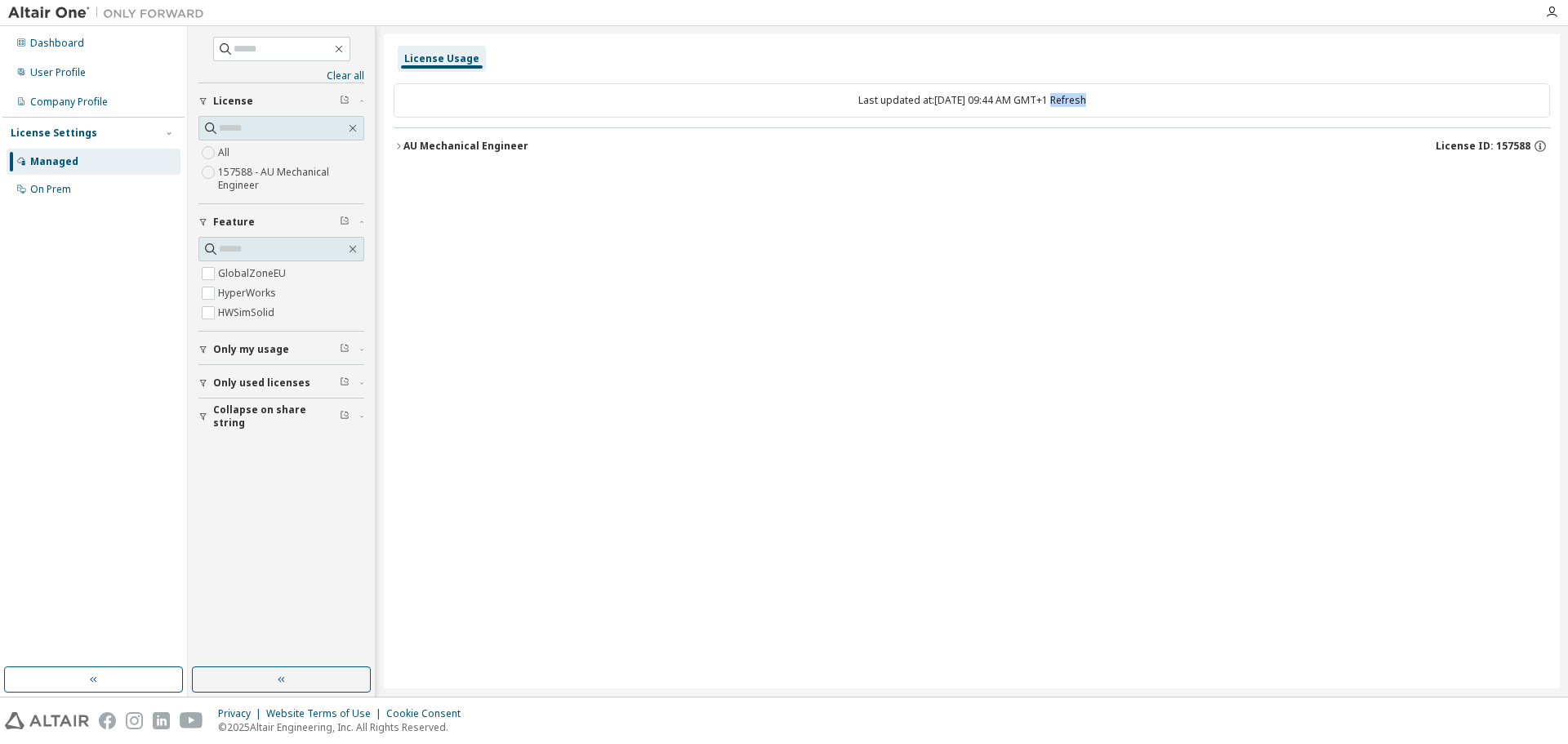
click at [441, 143] on div "AU Mechanical Engineer" at bounding box center [466, 146] width 125 height 13
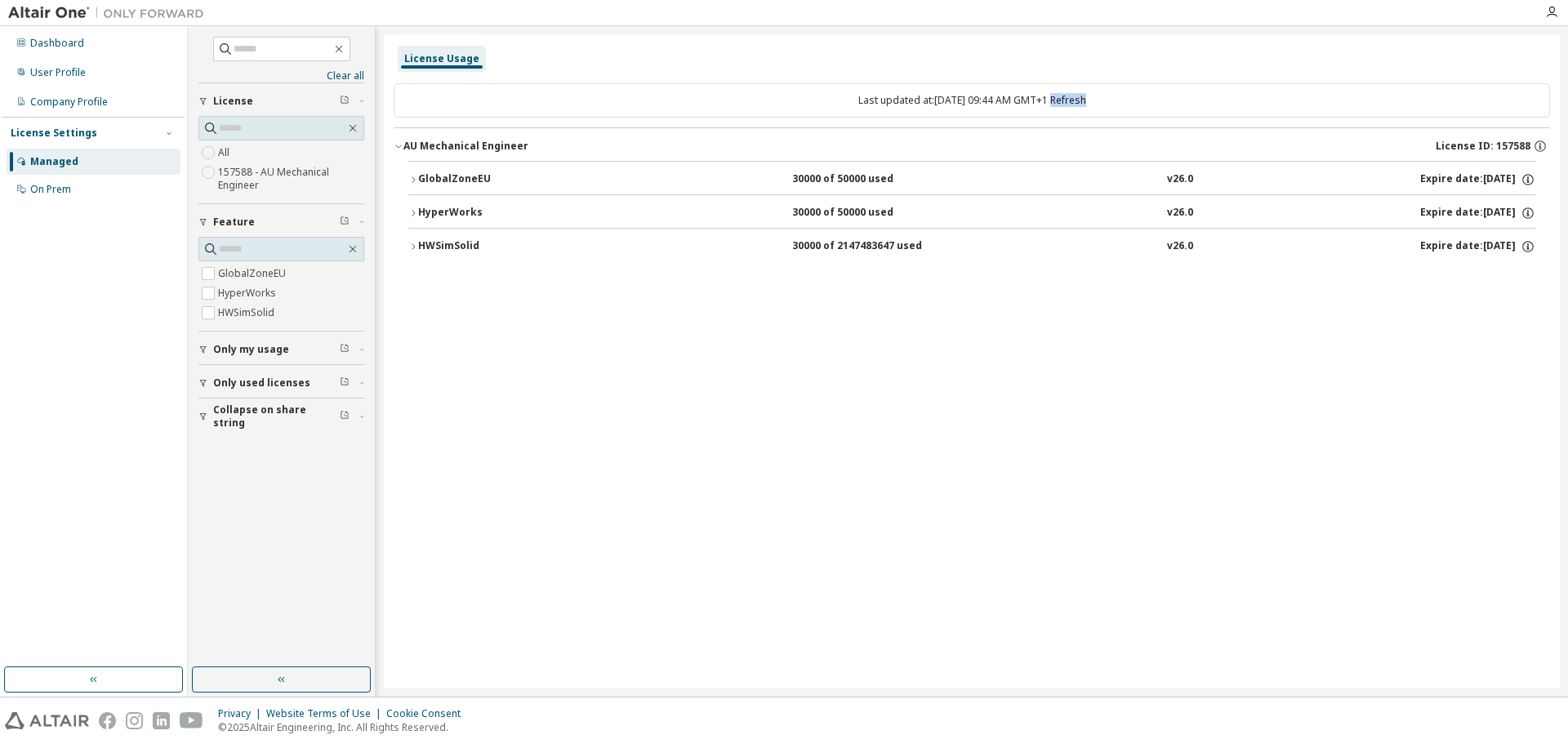
click at [809, 250] on div "30000 of 2147483647 used" at bounding box center [866, 247] width 147 height 15
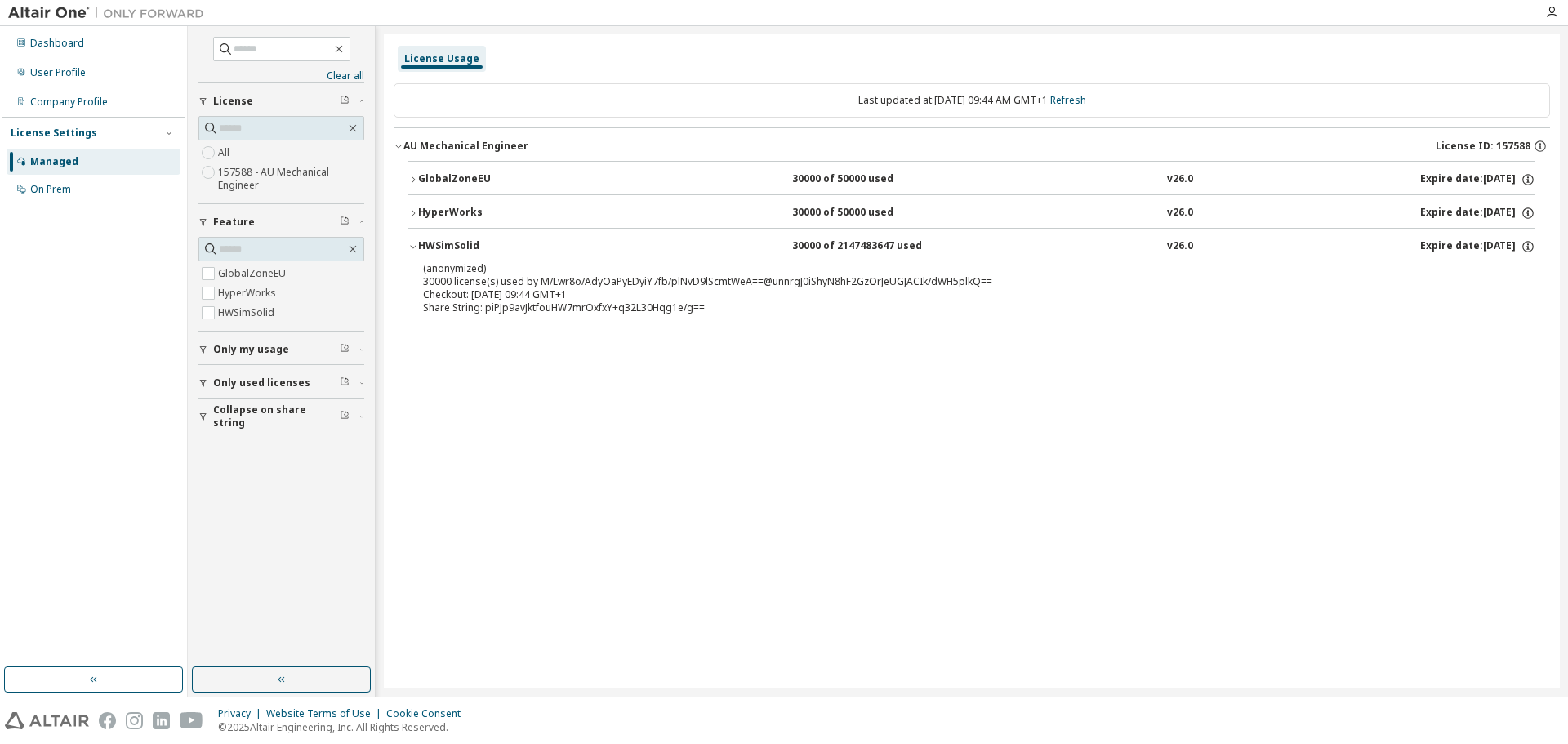
click at [814, 411] on div "License Usage Last updated at: [DATE] 09:44 AM GMT+1 Refresh AU Mechanical Engi…" at bounding box center [972, 361] width 1176 height 655
